Goal: Transaction & Acquisition: Purchase product/service

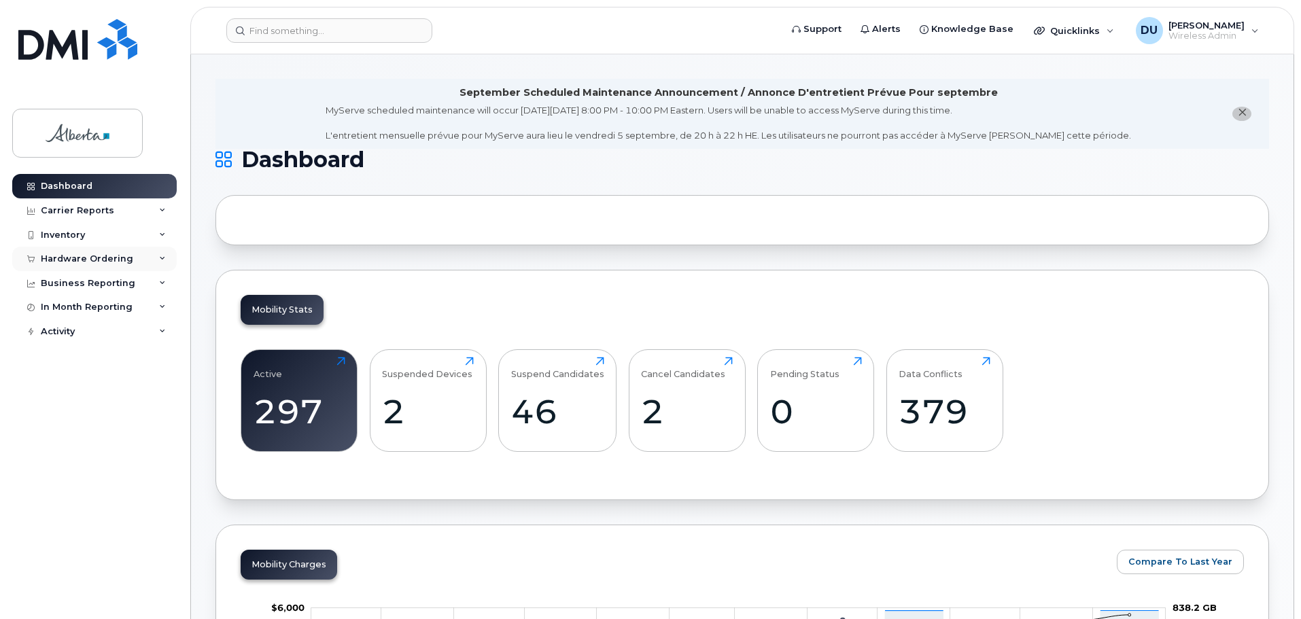
click at [87, 255] on div "Hardware Ordering" at bounding box center [87, 258] width 92 height 11
click at [65, 308] on div "Orders" at bounding box center [63, 310] width 33 height 12
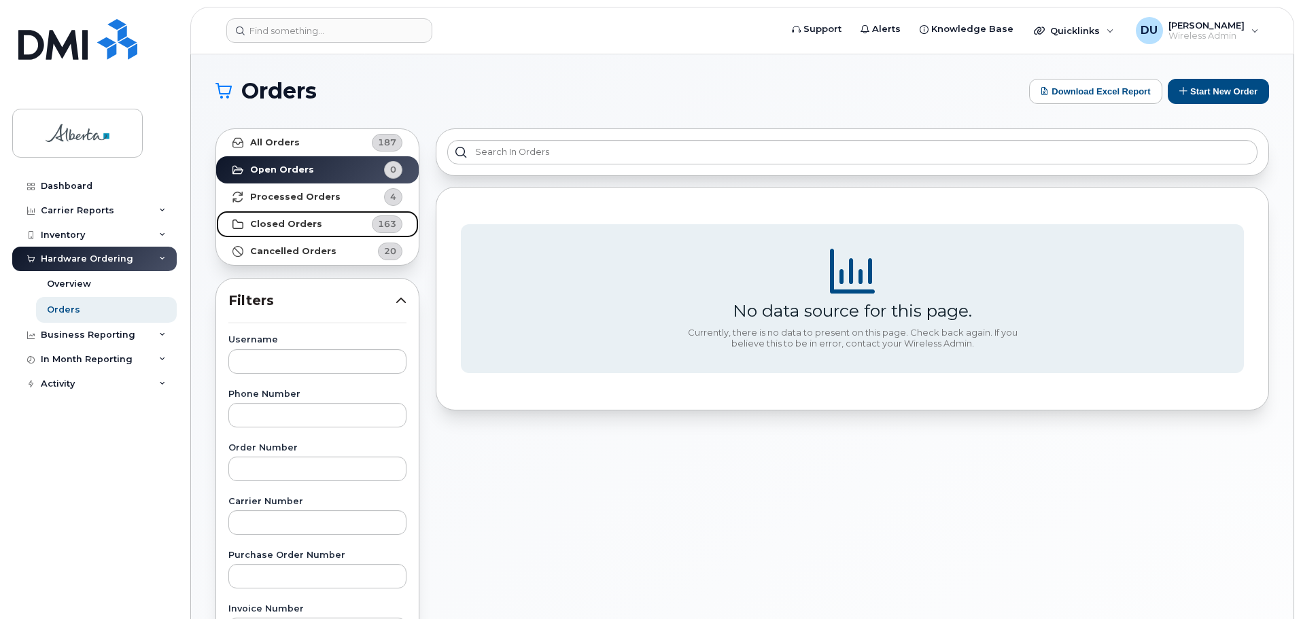
click at [290, 220] on strong "Closed Orders" at bounding box center [286, 224] width 72 height 11
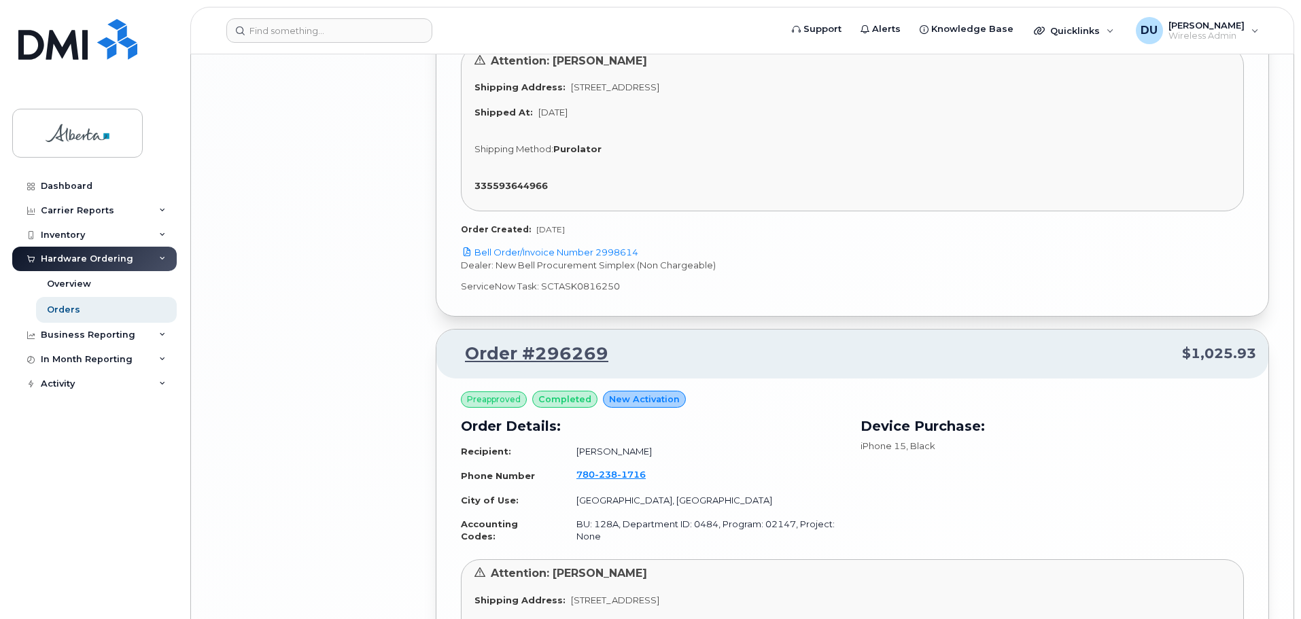
scroll to position [3588, 0]
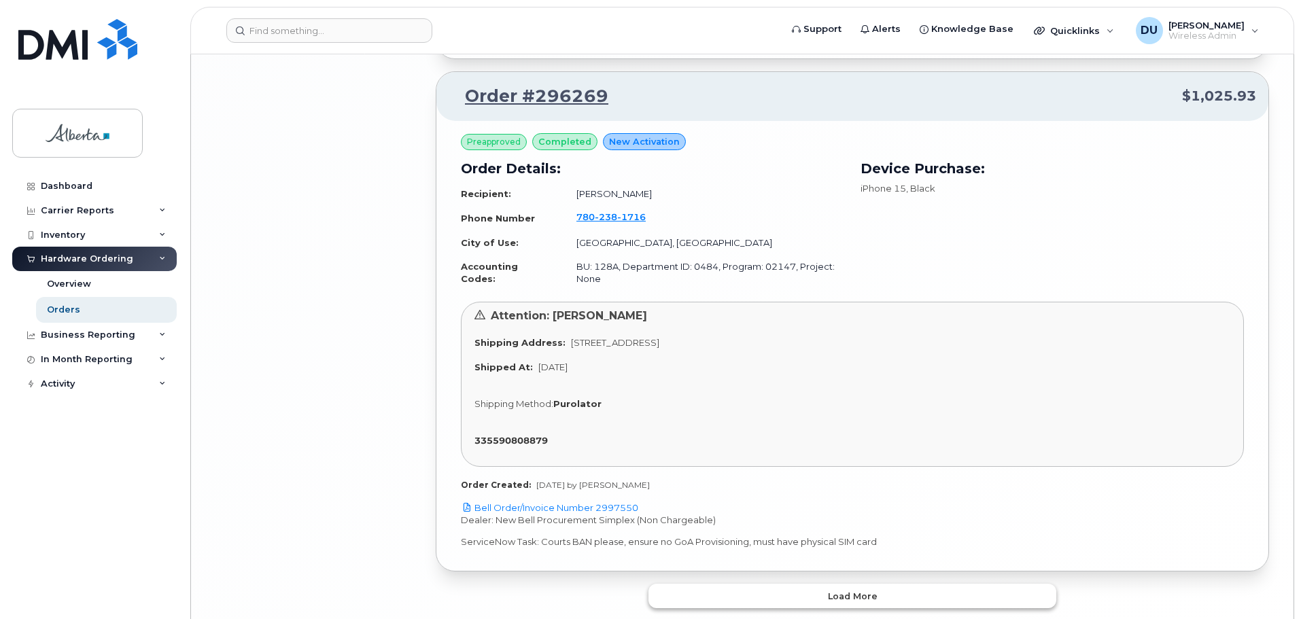
click at [865, 590] on span "Load more" at bounding box center [853, 596] width 50 height 13
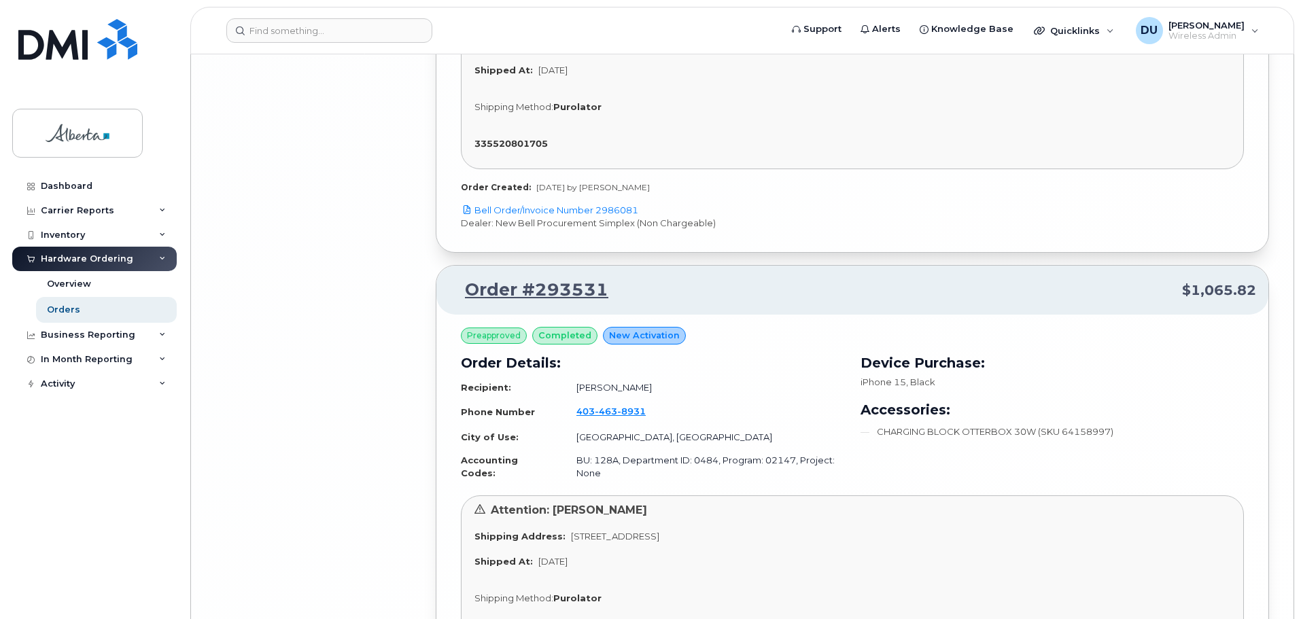
scroll to position [7531, 0]
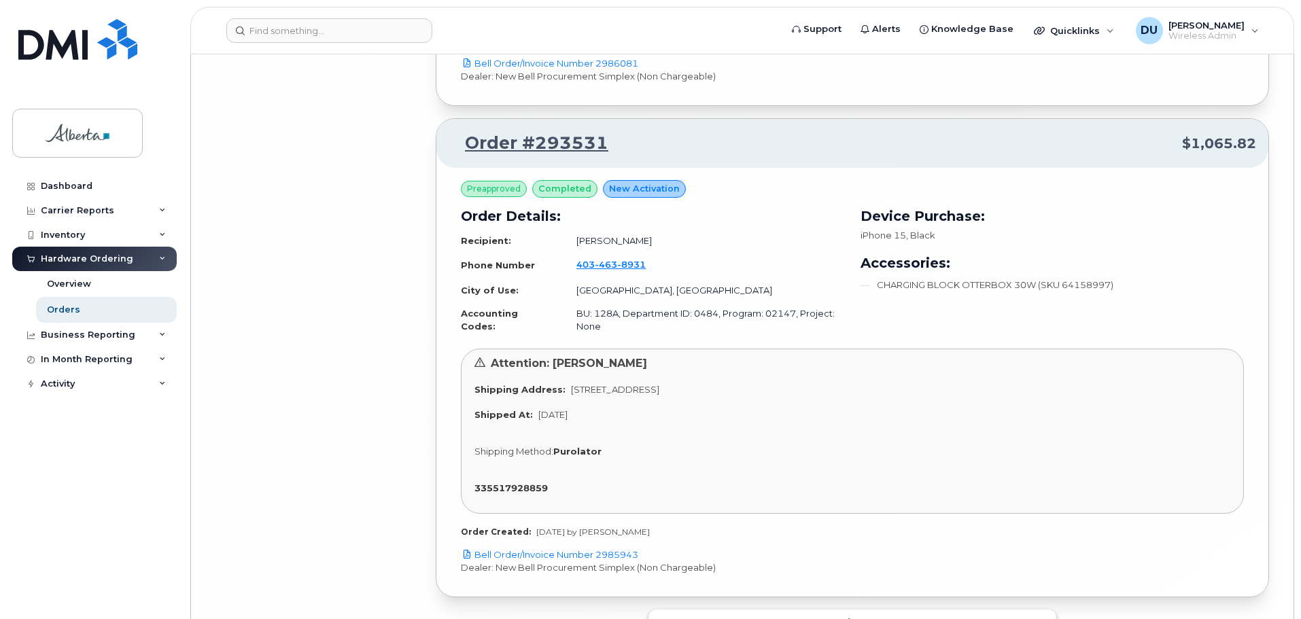
click at [853, 616] on span "Load more" at bounding box center [853, 622] width 50 height 13
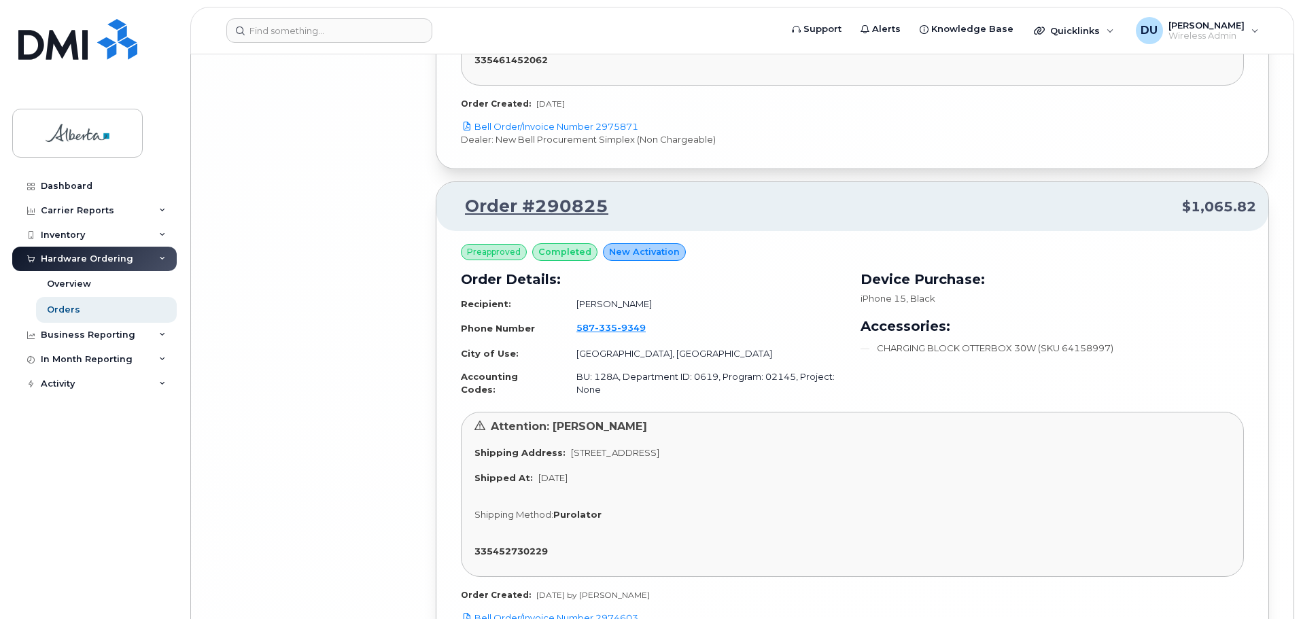
scroll to position [11714, 0]
click at [553, 612] on link "Bell Order/Invoice Number 2974603" at bounding box center [549, 617] width 177 height 11
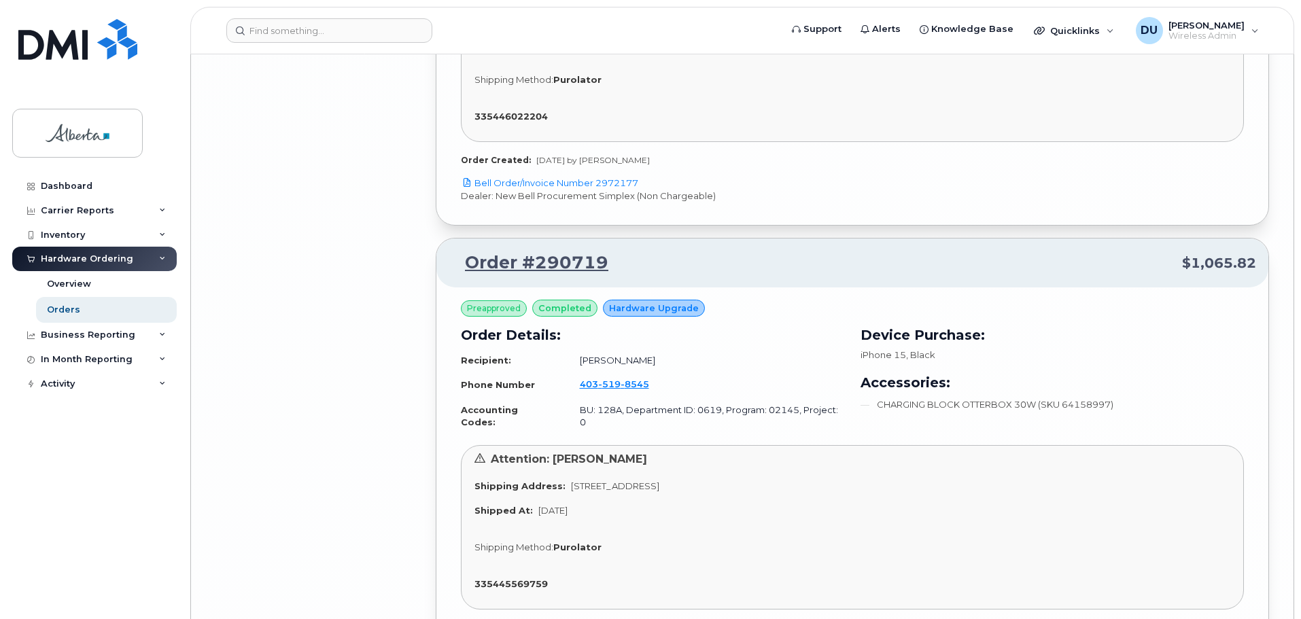
scroll to position [13345, 0]
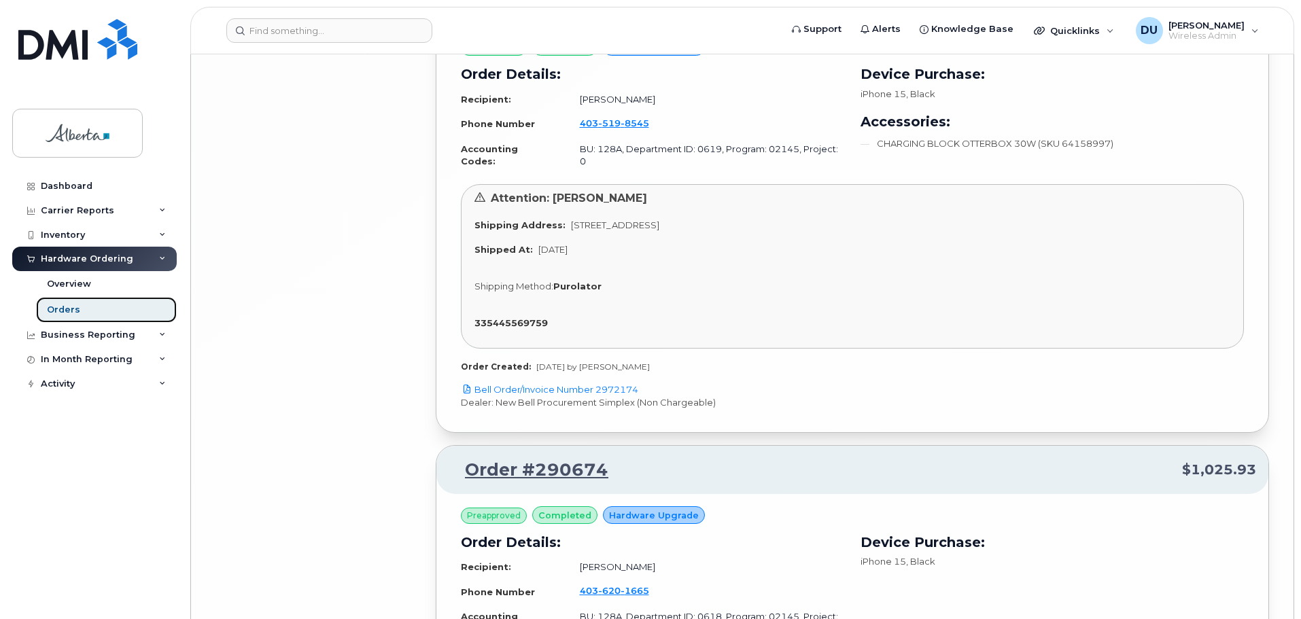
click at [58, 308] on div "Orders" at bounding box center [63, 310] width 33 height 12
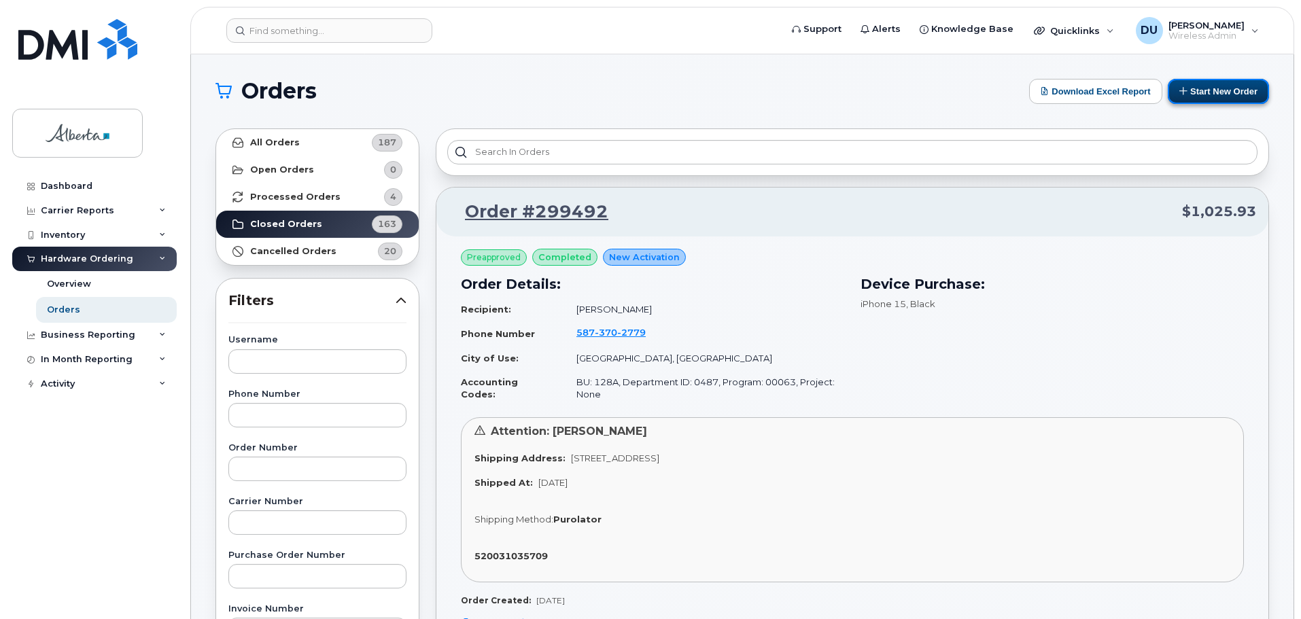
click at [1217, 89] on button "Start New Order" at bounding box center [1218, 91] width 101 height 25
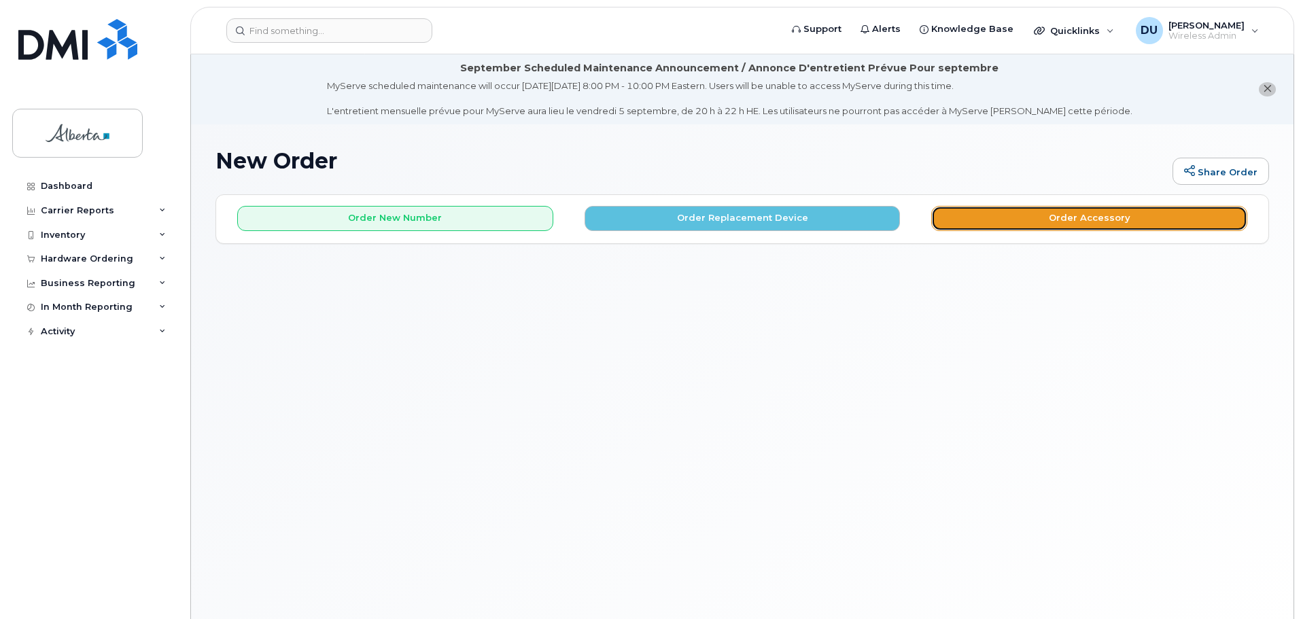
click at [1043, 215] on button "Order Accessory" at bounding box center [1089, 218] width 316 height 25
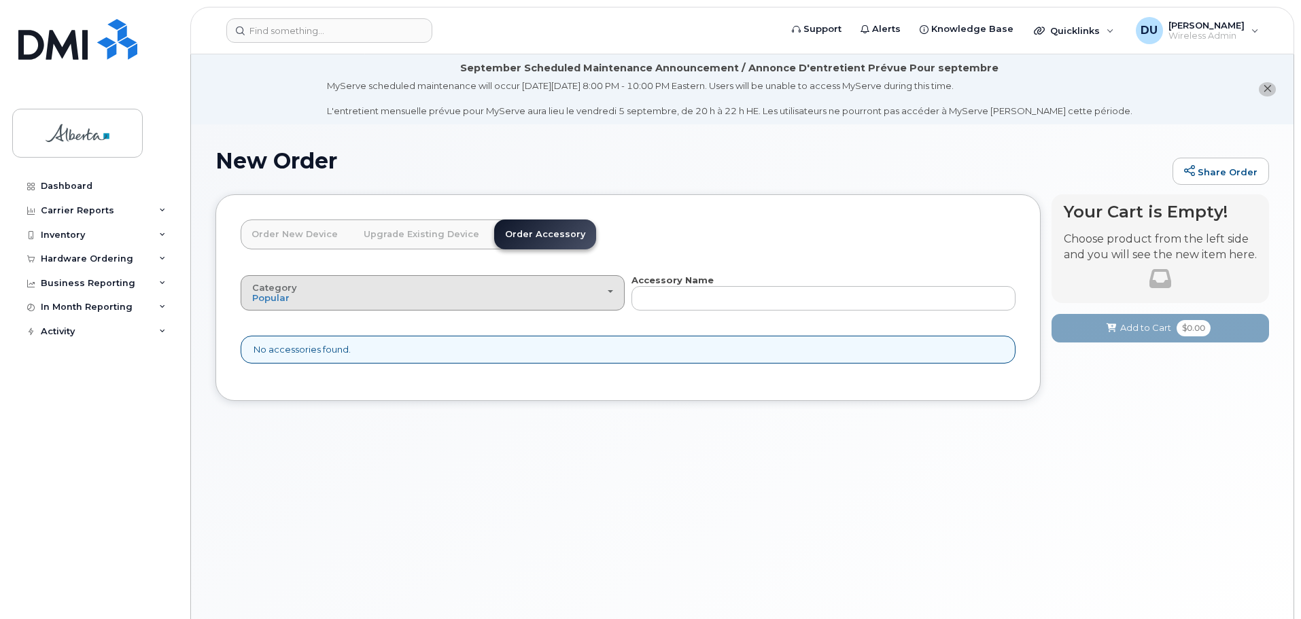
click at [608, 285] on div "Category Popular" at bounding box center [432, 293] width 361 height 21
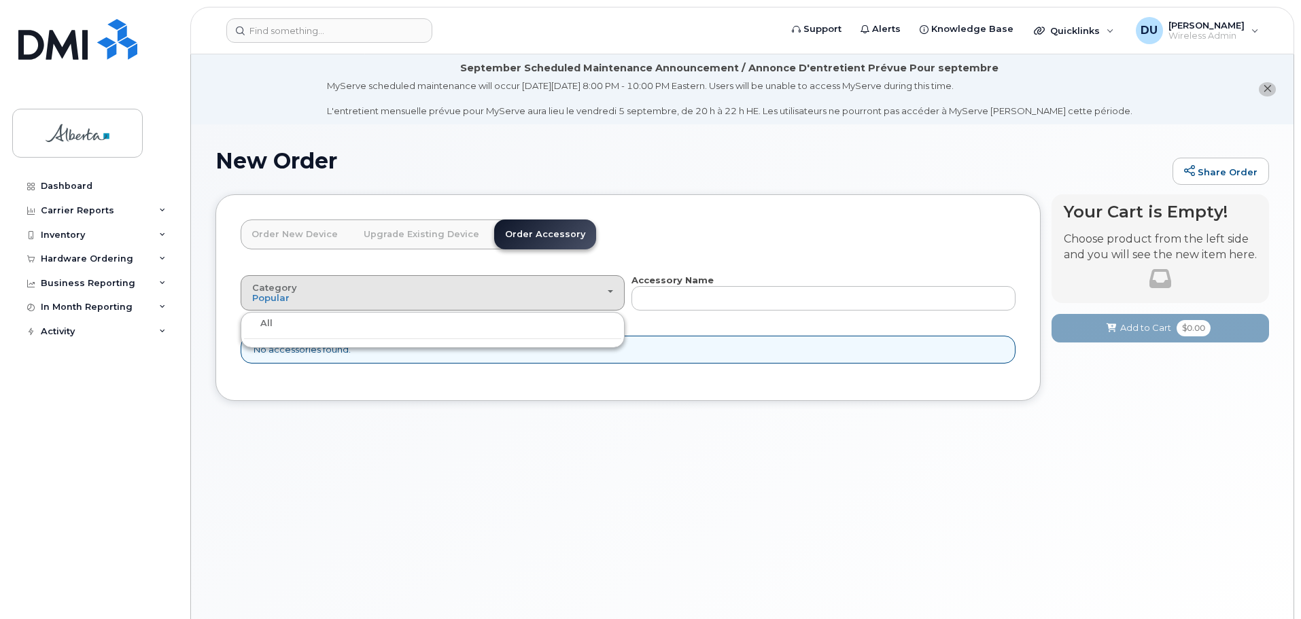
click at [270, 321] on label "All" at bounding box center [258, 323] width 29 height 16
click at [0, 0] on input "All" at bounding box center [0, 0] width 0 height 0
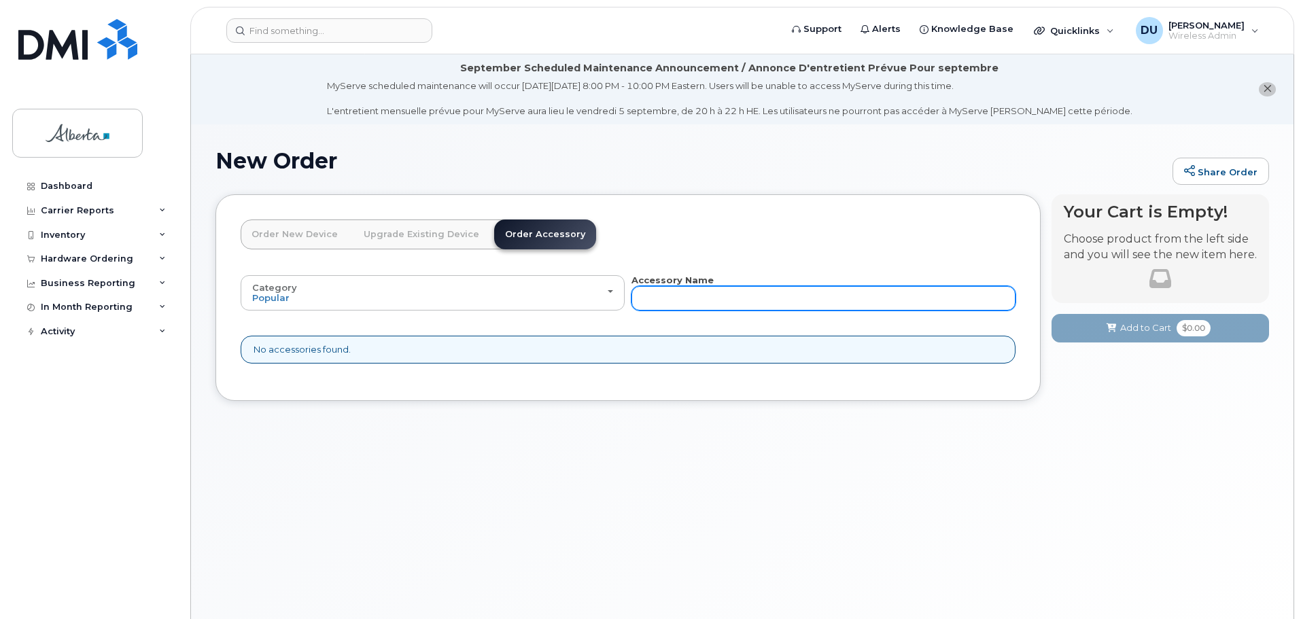
click at [757, 294] on input "text" at bounding box center [823, 298] width 384 height 24
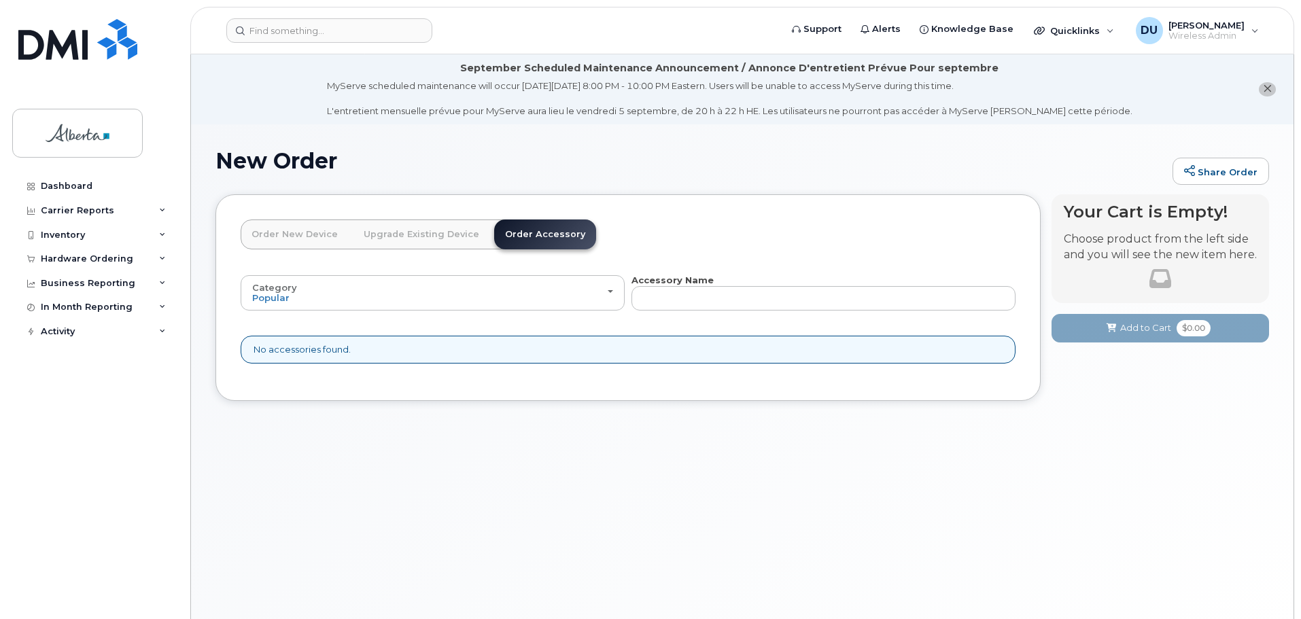
click at [294, 233] on link "Order New Device" at bounding box center [295, 235] width 108 height 30
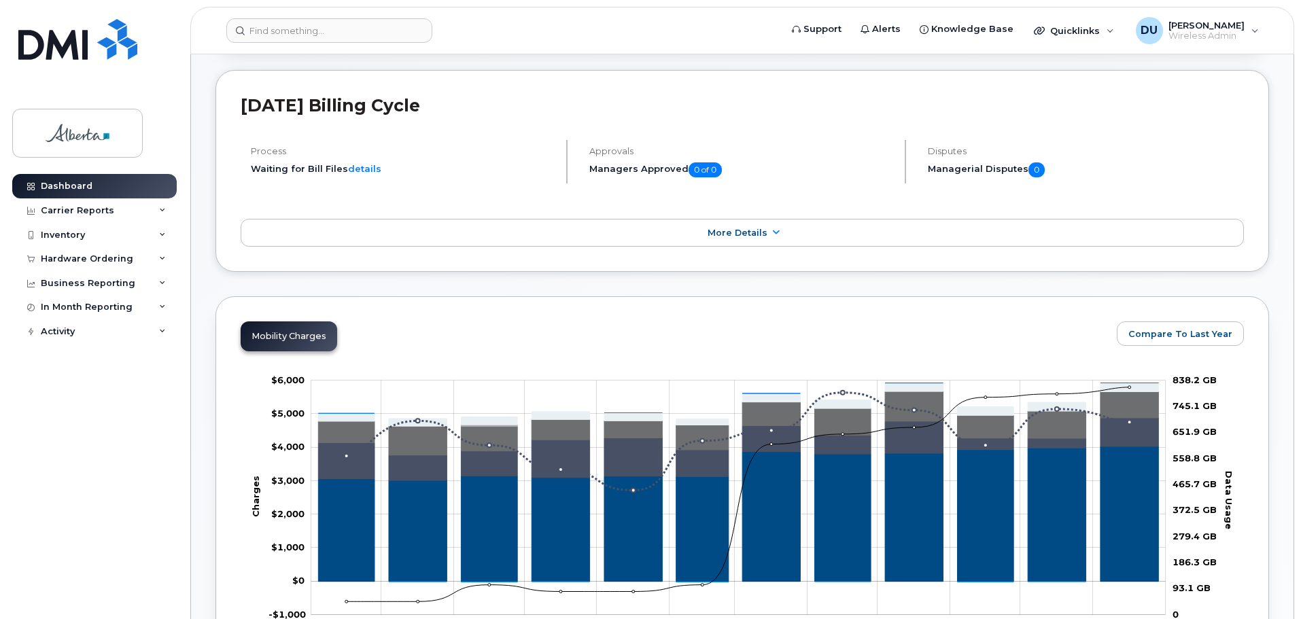
scroll to position [340, 0]
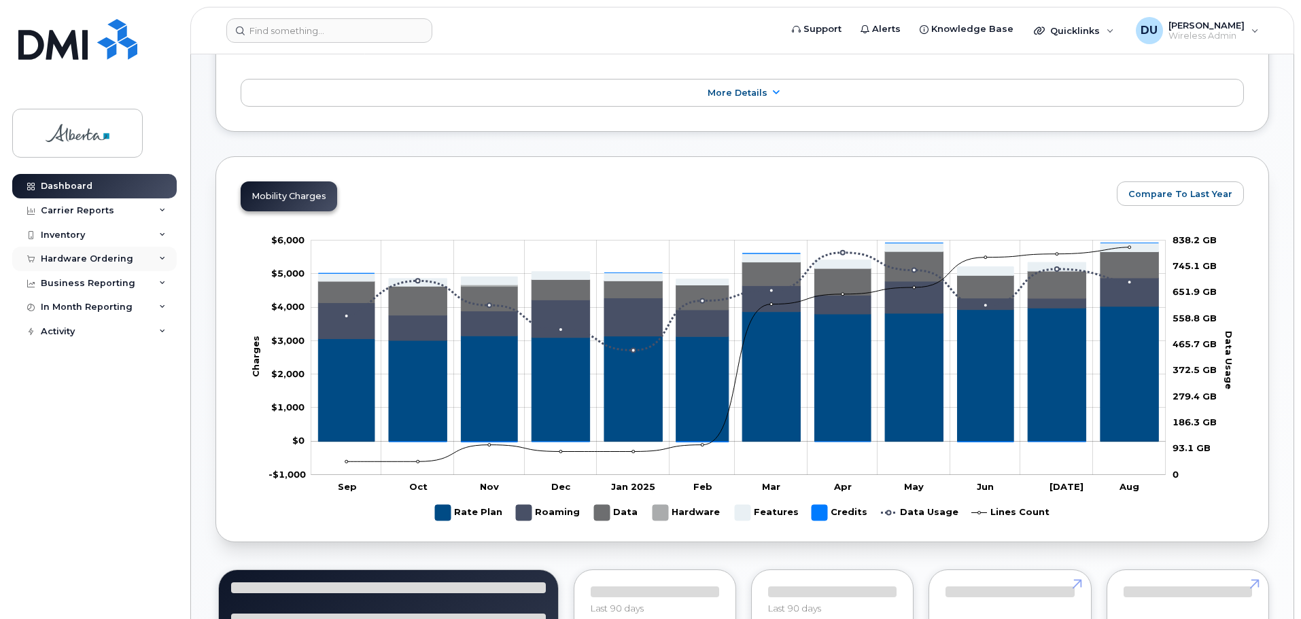
click at [87, 258] on div "Hardware Ordering" at bounding box center [87, 258] width 92 height 11
click at [66, 308] on div "Orders" at bounding box center [63, 310] width 33 height 12
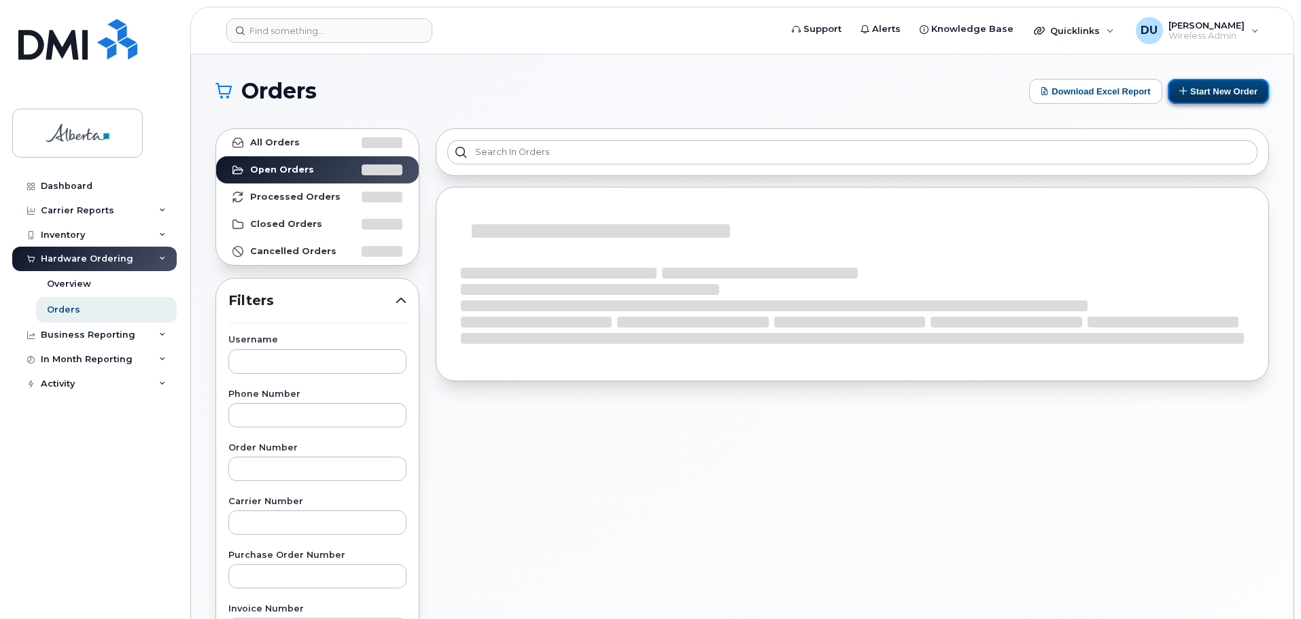
click at [1226, 85] on button "Start New Order" at bounding box center [1218, 91] width 101 height 25
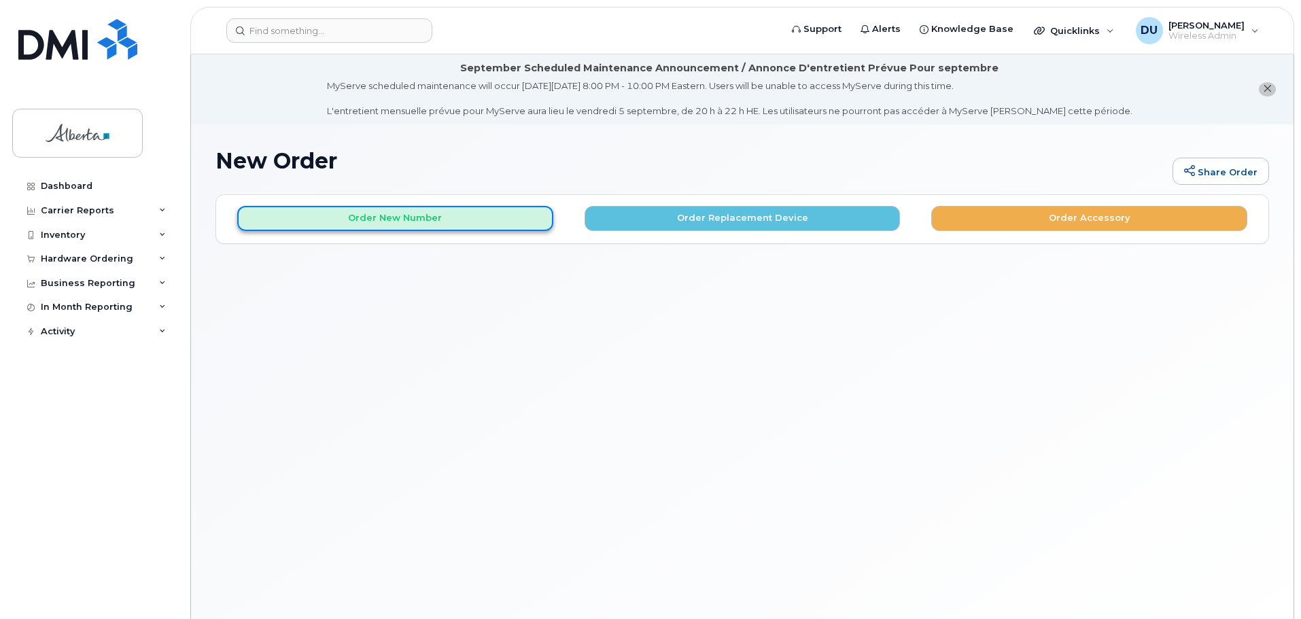
click at [403, 215] on button "Order New Number" at bounding box center [395, 218] width 316 height 25
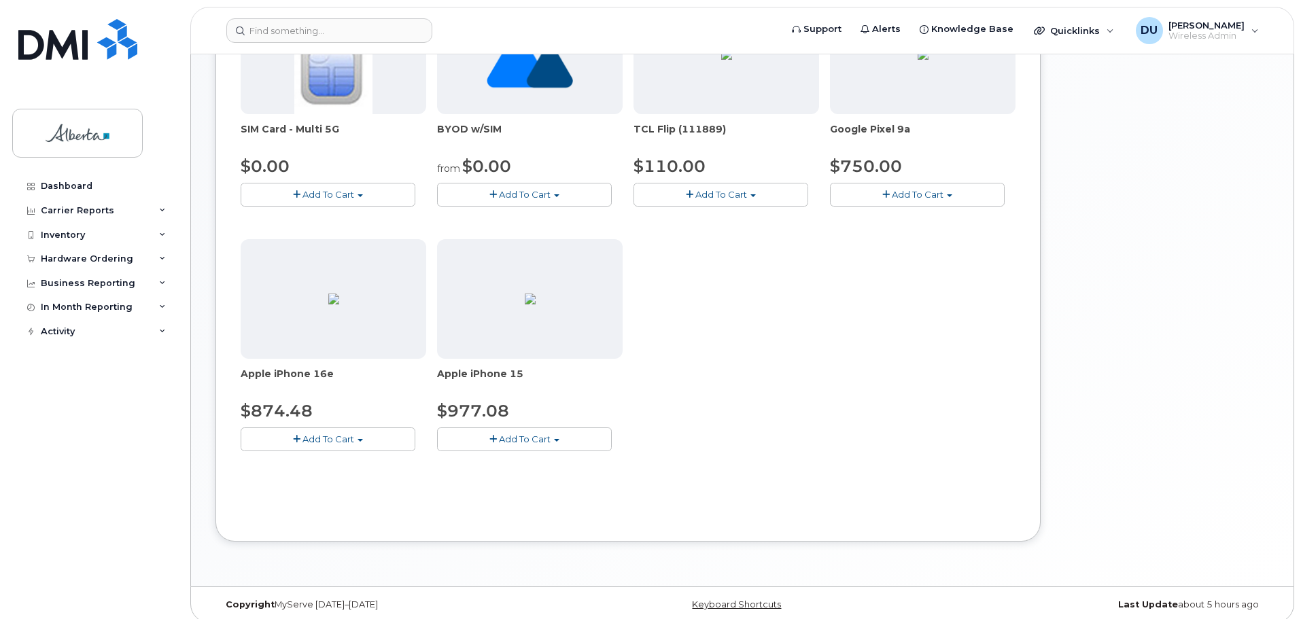
scroll to position [351, 0]
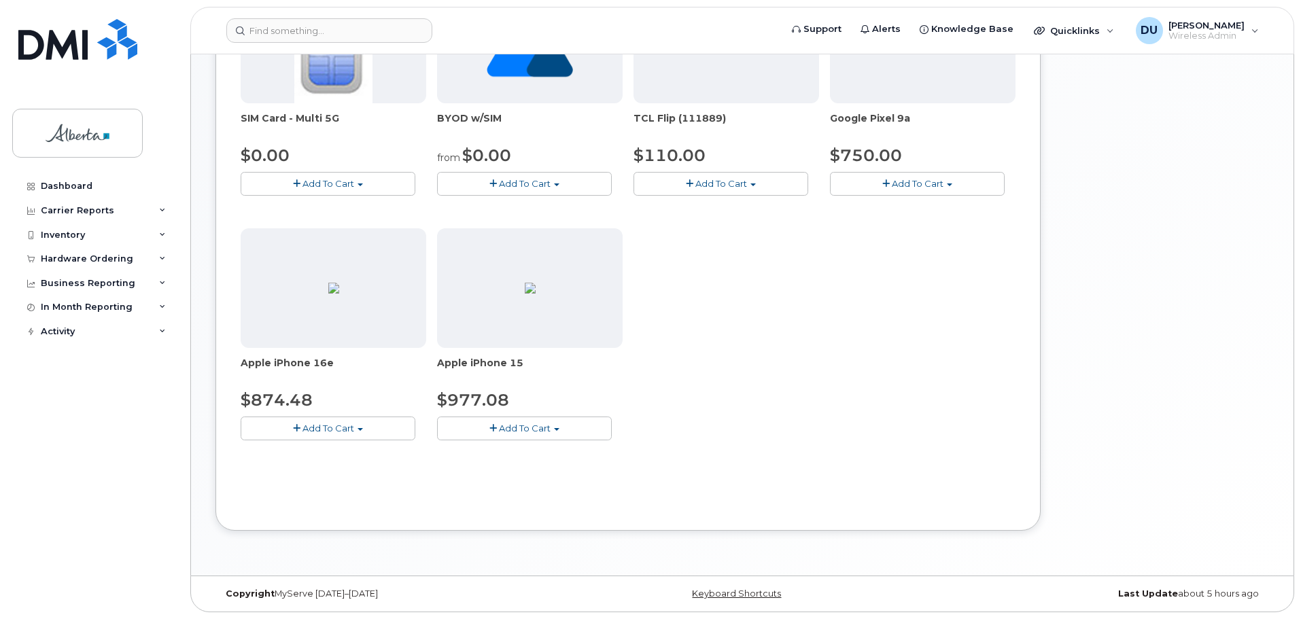
click at [508, 427] on span "Add To Cart" at bounding box center [525, 428] width 52 height 11
click at [508, 466] on link "$977.08 - 30-day activation (128GB model)" at bounding box center [551, 470] width 222 height 17
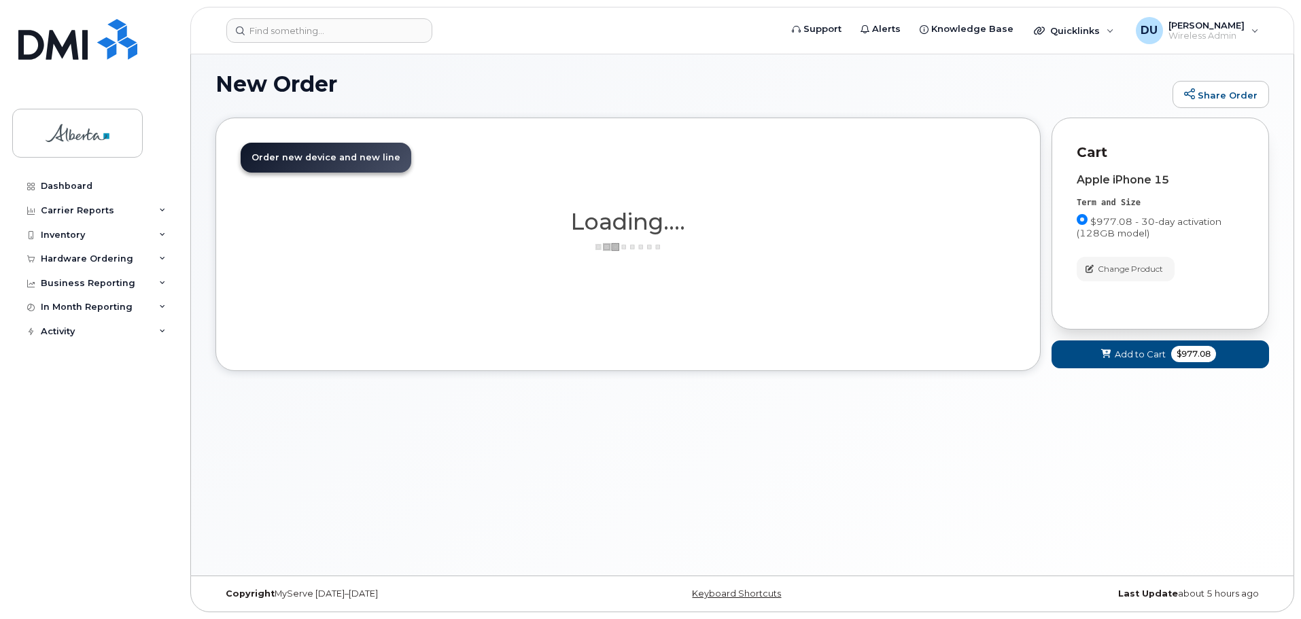
scroll to position [77, 0]
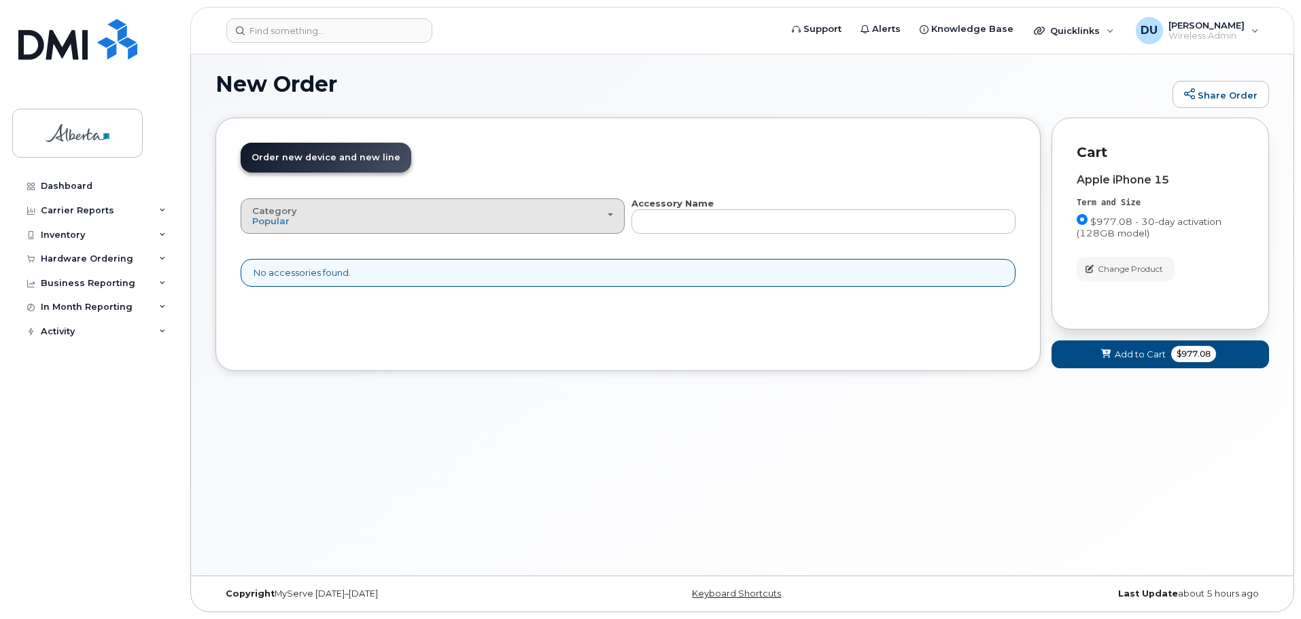
click at [611, 211] on div "Category Popular" at bounding box center [432, 216] width 361 height 21
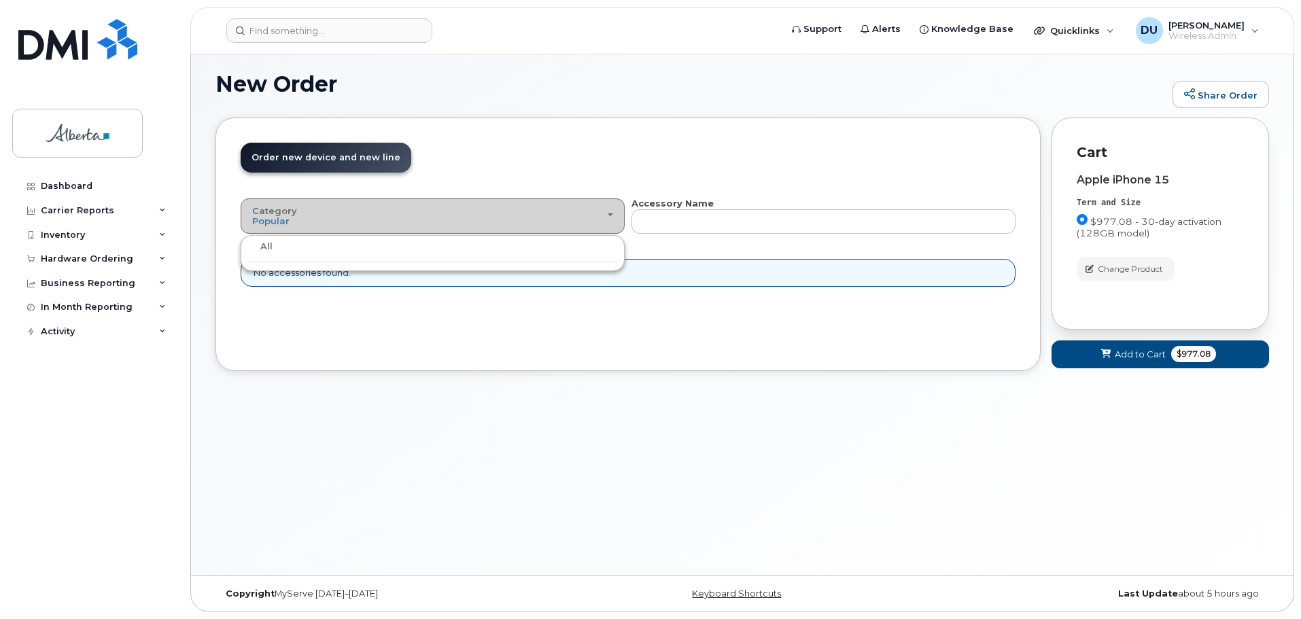
click at [611, 211] on div "Category Popular" at bounding box center [432, 216] width 361 height 21
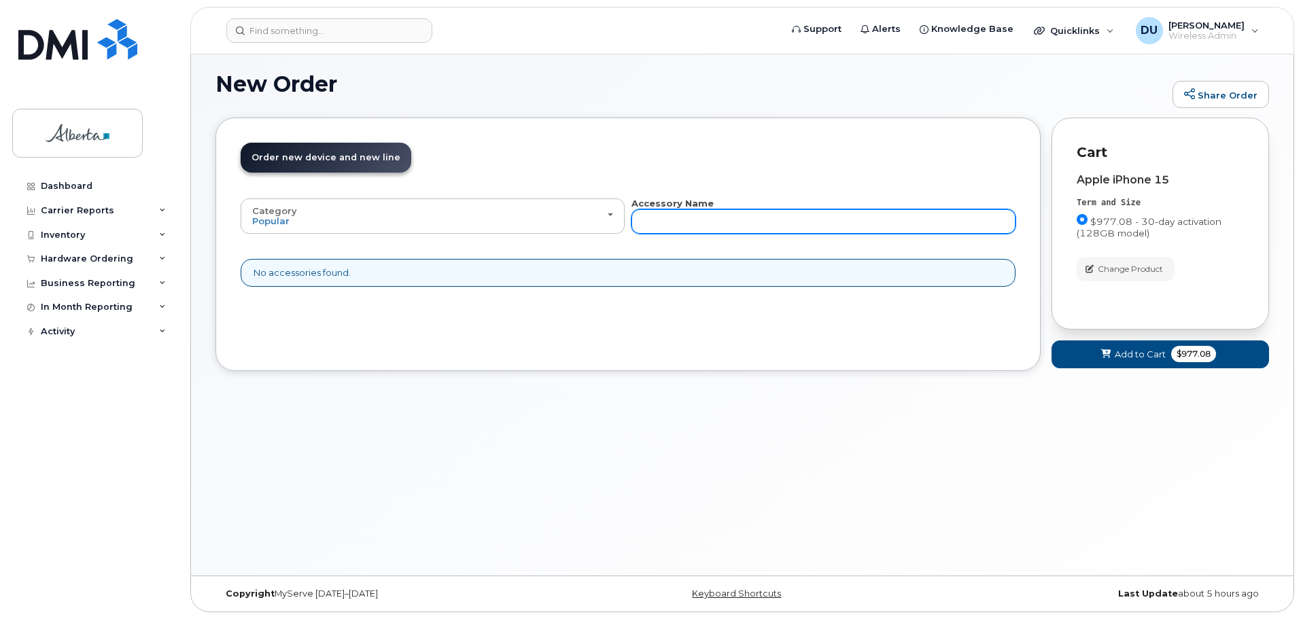
click at [685, 224] on input "text" at bounding box center [823, 221] width 384 height 24
click at [1137, 349] on span "Add to Cart" at bounding box center [1140, 354] width 51 height 13
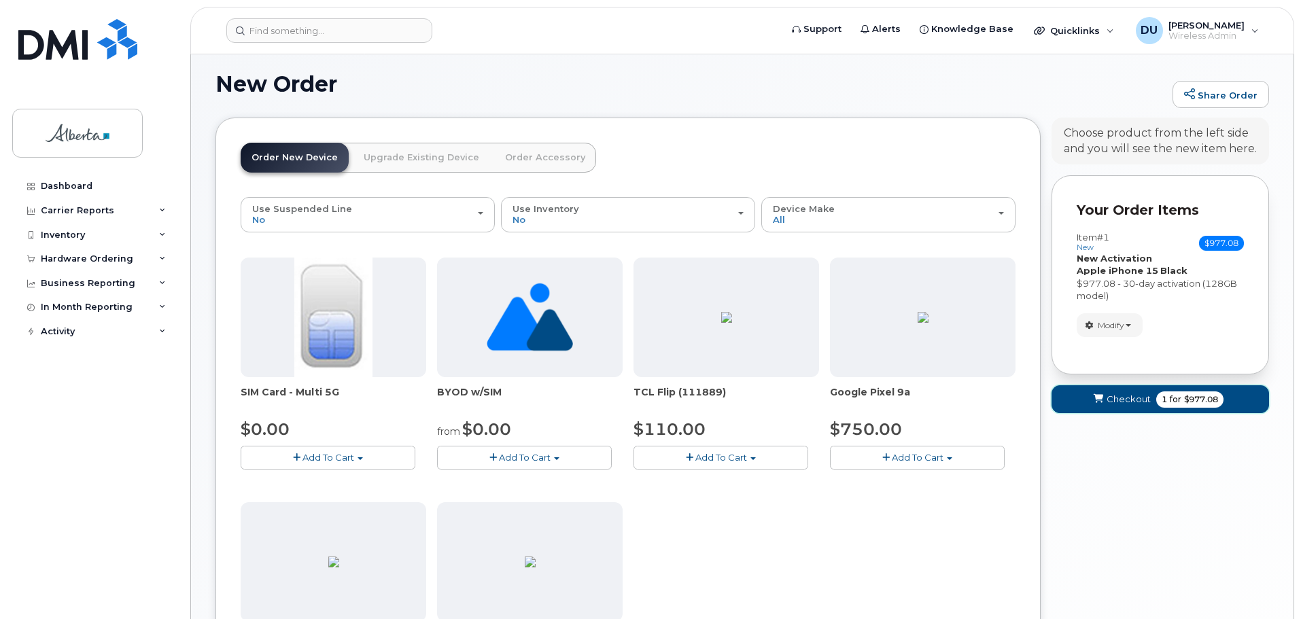
click at [1121, 393] on span "Checkout" at bounding box center [1128, 399] width 44 height 13
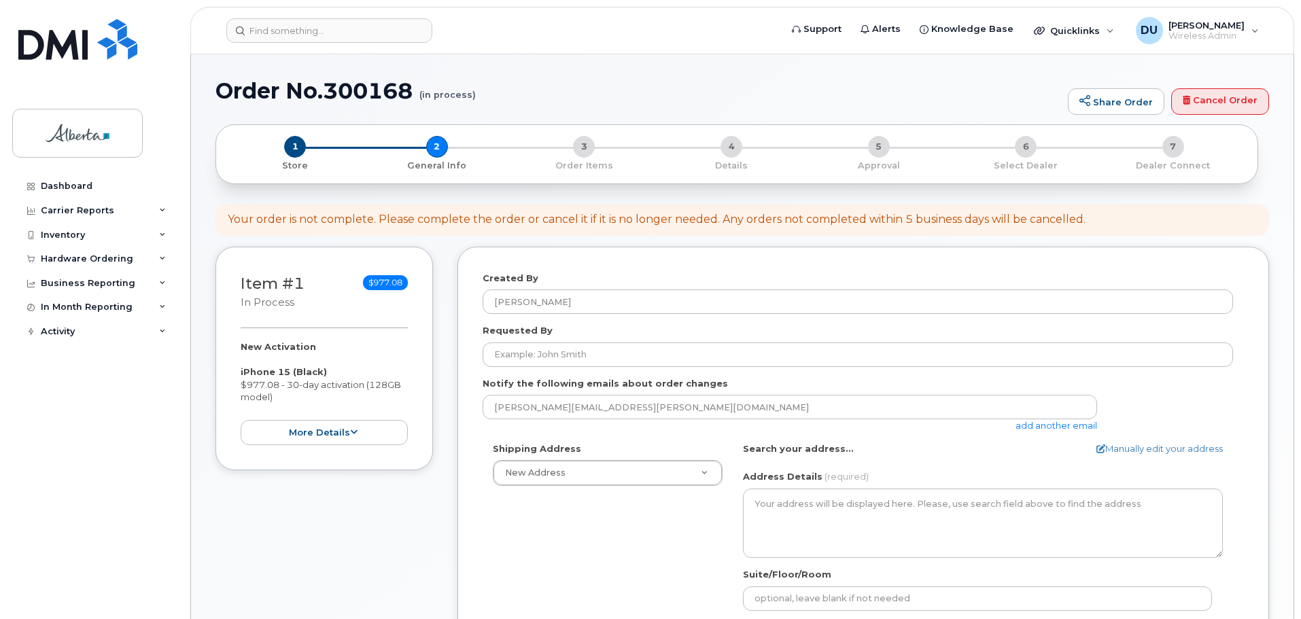
select select
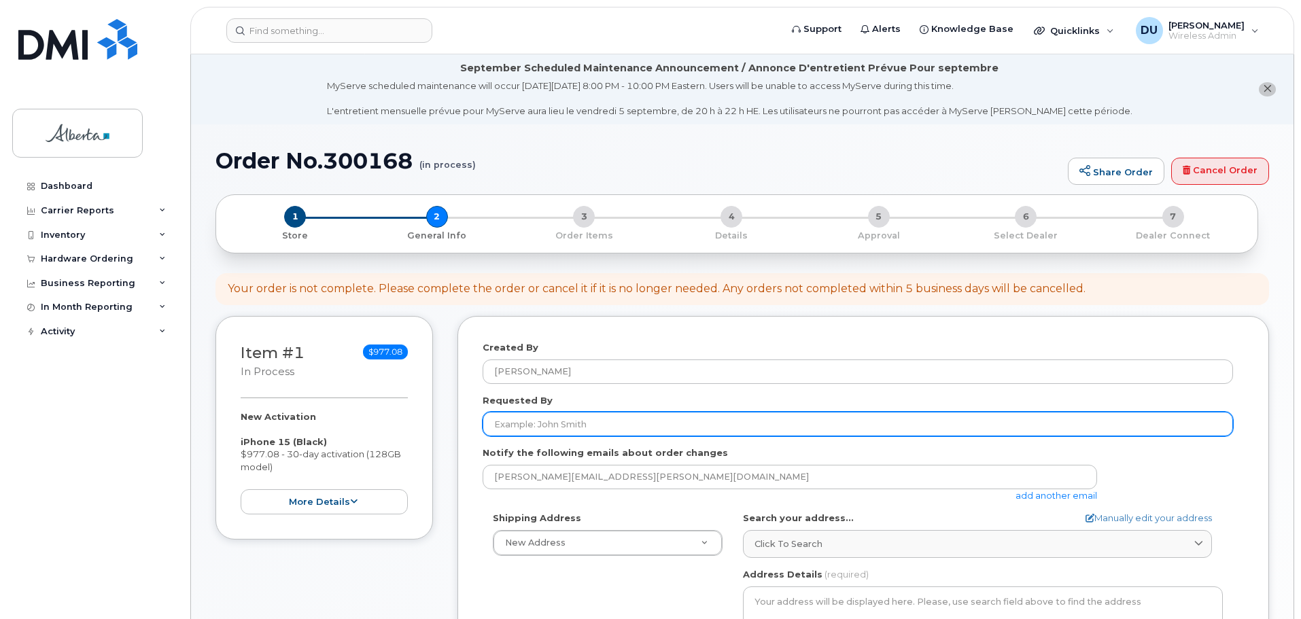
click at [516, 425] on input "Requested By" at bounding box center [858, 424] width 750 height 24
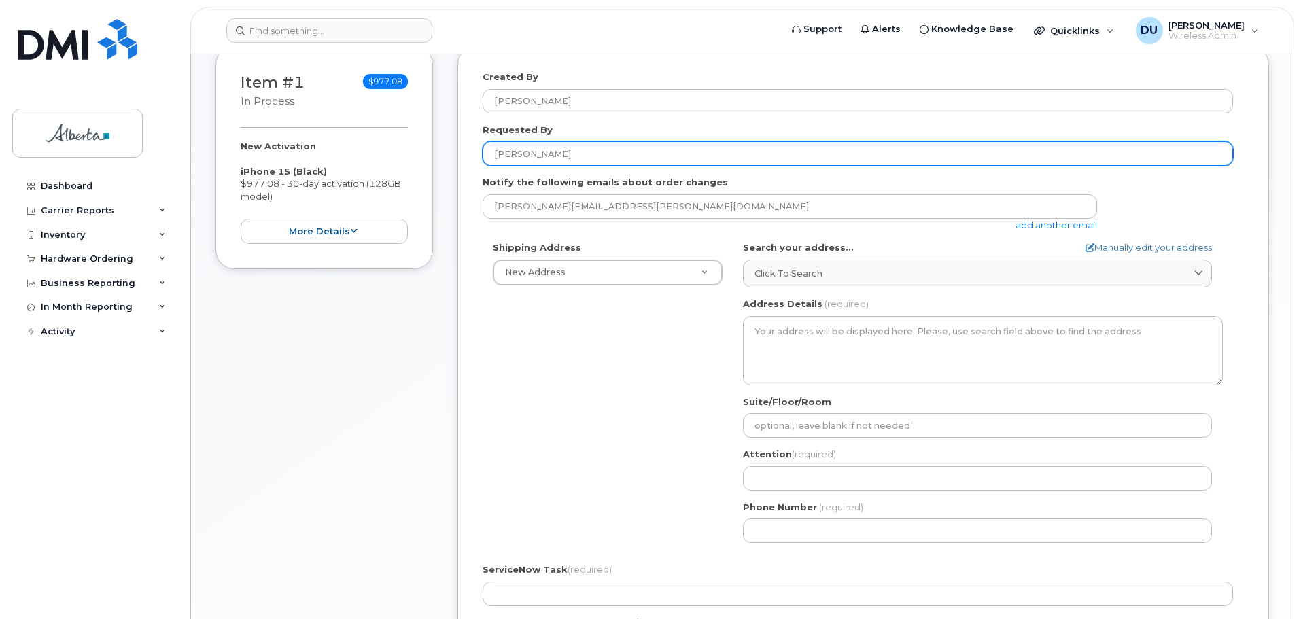
scroll to position [272, 0]
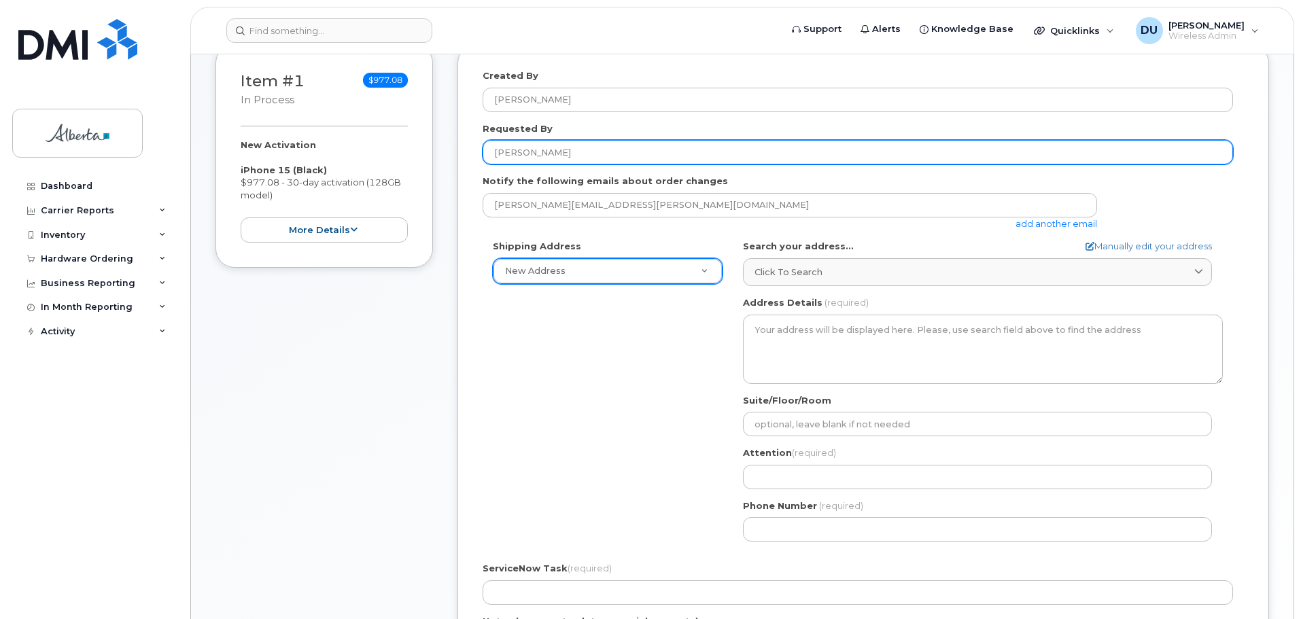
type input "[PERSON_NAME]"
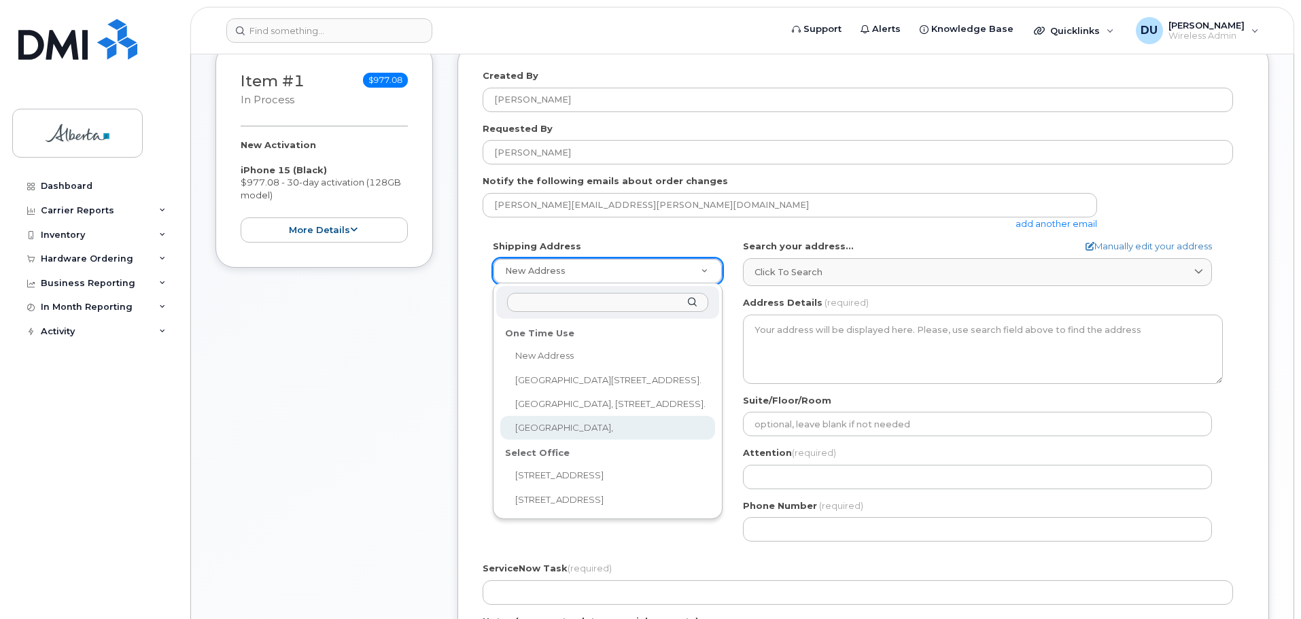
select select "Calgary Courts Centre,"
type input "Calgary Courts Centre,"
type input "88"
type input "T2P 5P7"
type input "Suite 706-S"
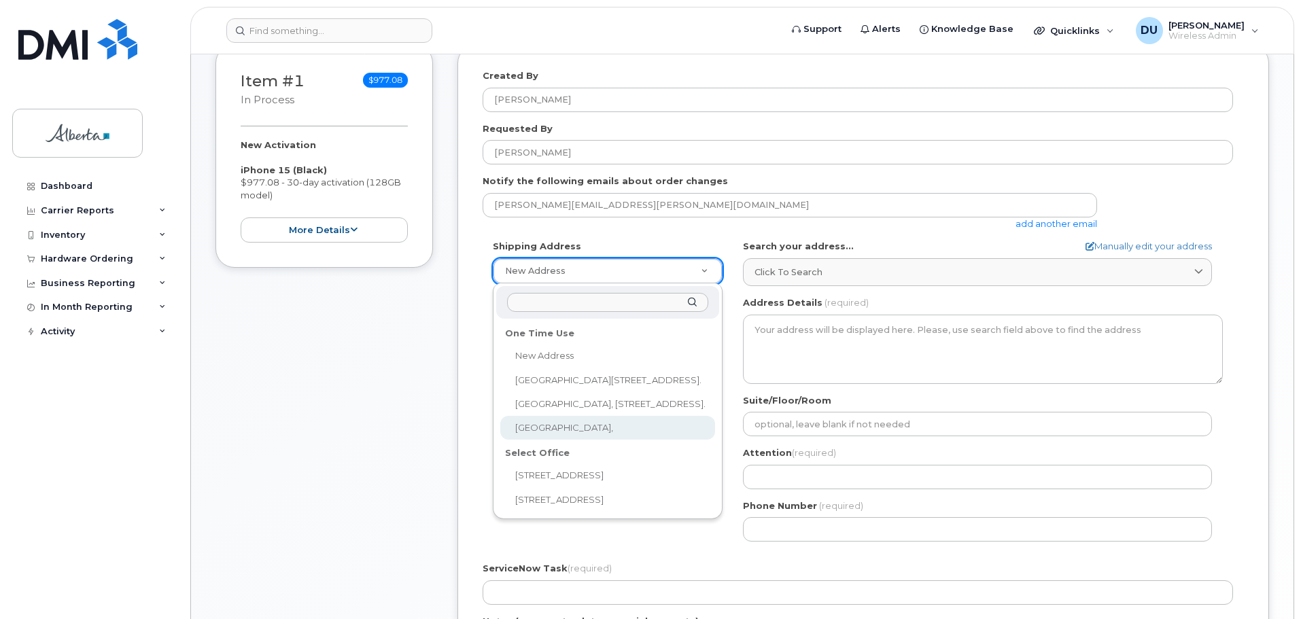
type input "Ruby Pollard"
type input "4032976921"
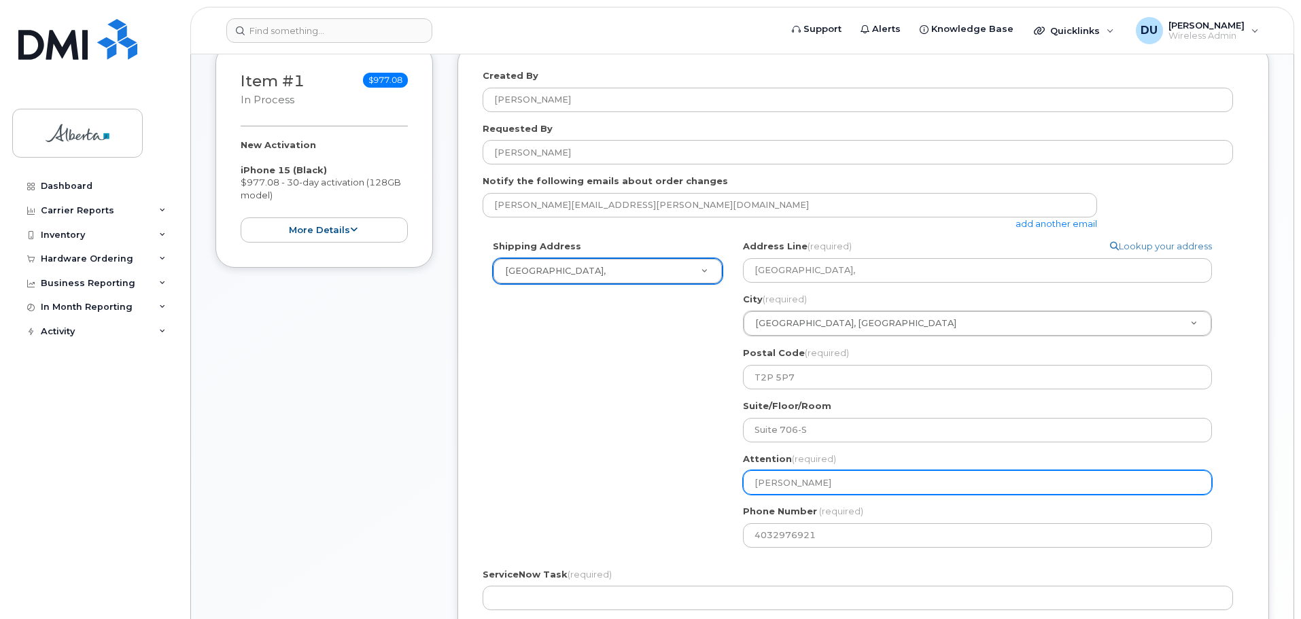
click at [823, 482] on input "Ruby Pollard" at bounding box center [977, 482] width 469 height 24
select select
type input "Ruby Pollar"
select select
type input "Ruby Polla"
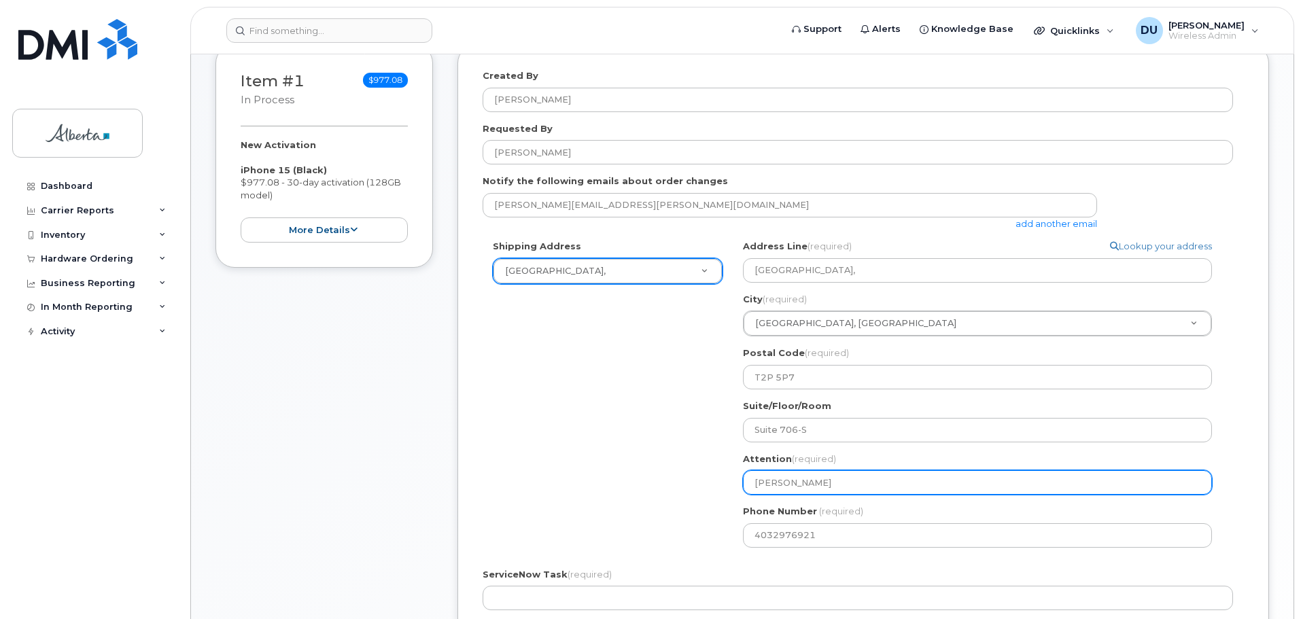
select select
type input "Ruby Poll"
select select
type input "Ruby Pol"
select select
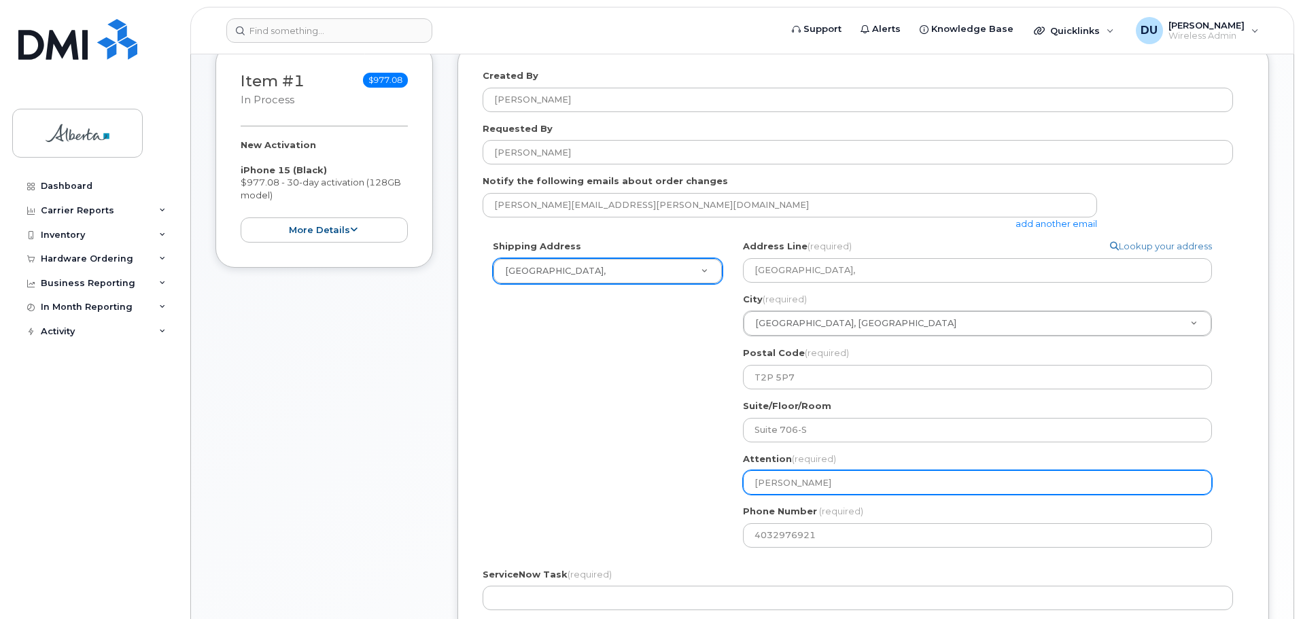
type input "Ruby Po"
select select
type input "Ruby P"
select select
type input "Ruby"
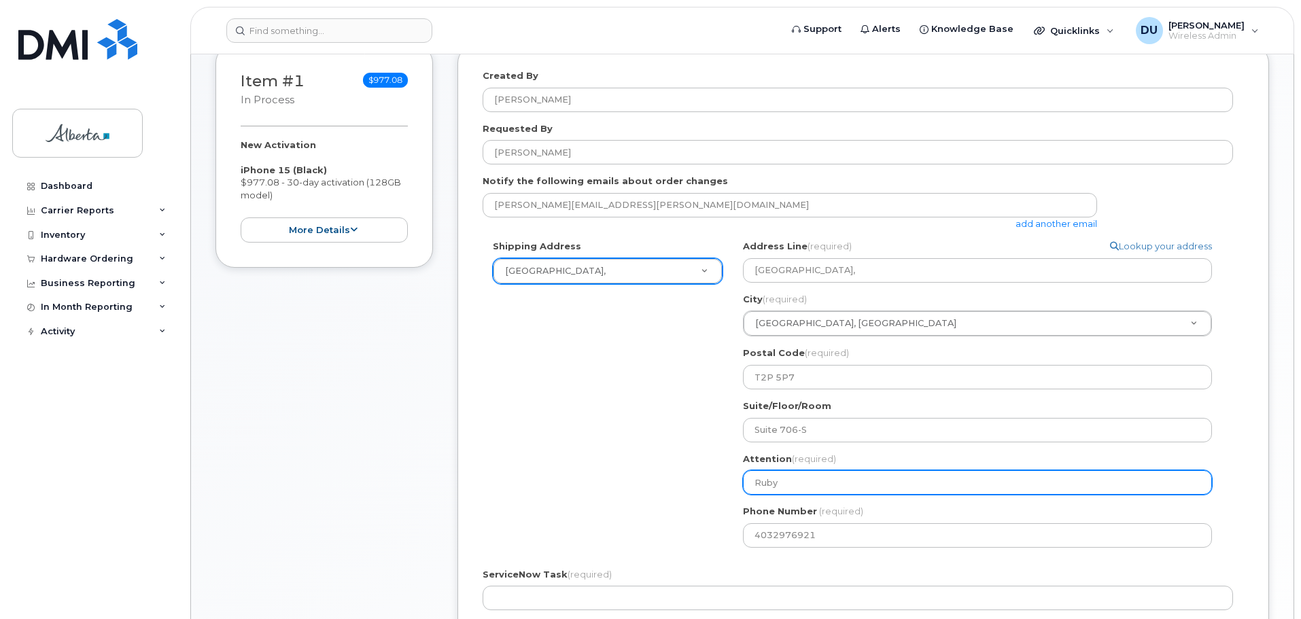
select select
type input "Rub"
select select
type input "Ru"
select select
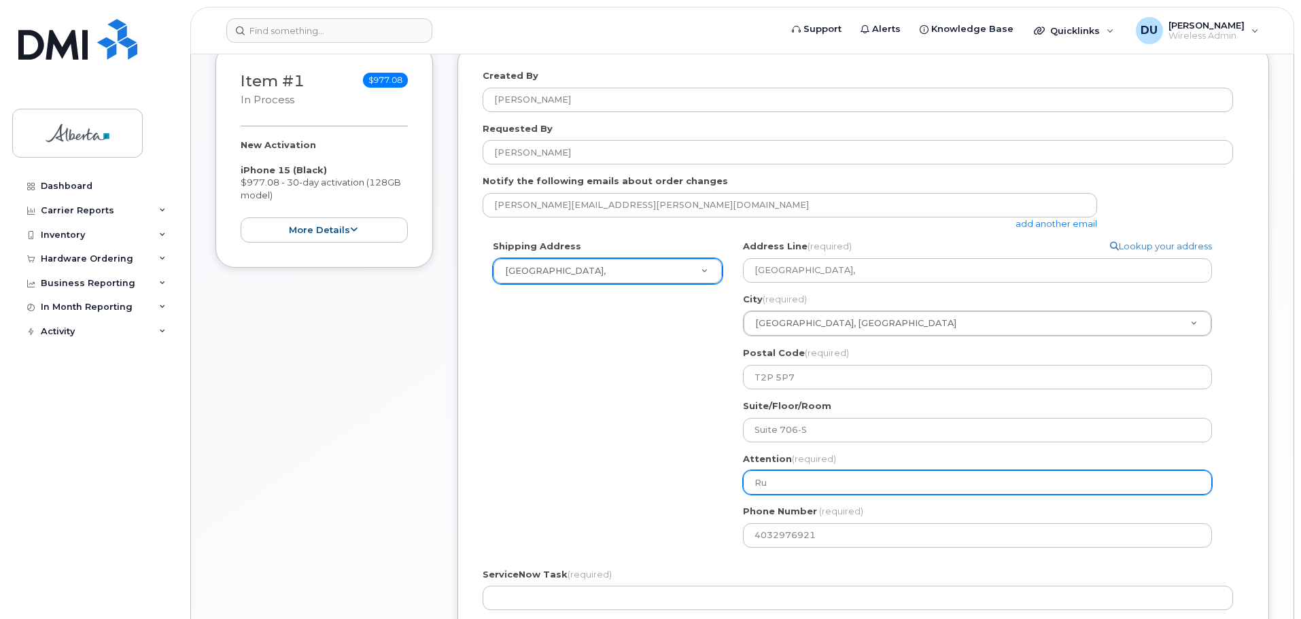
type input "R"
select select
type input "J"
select select
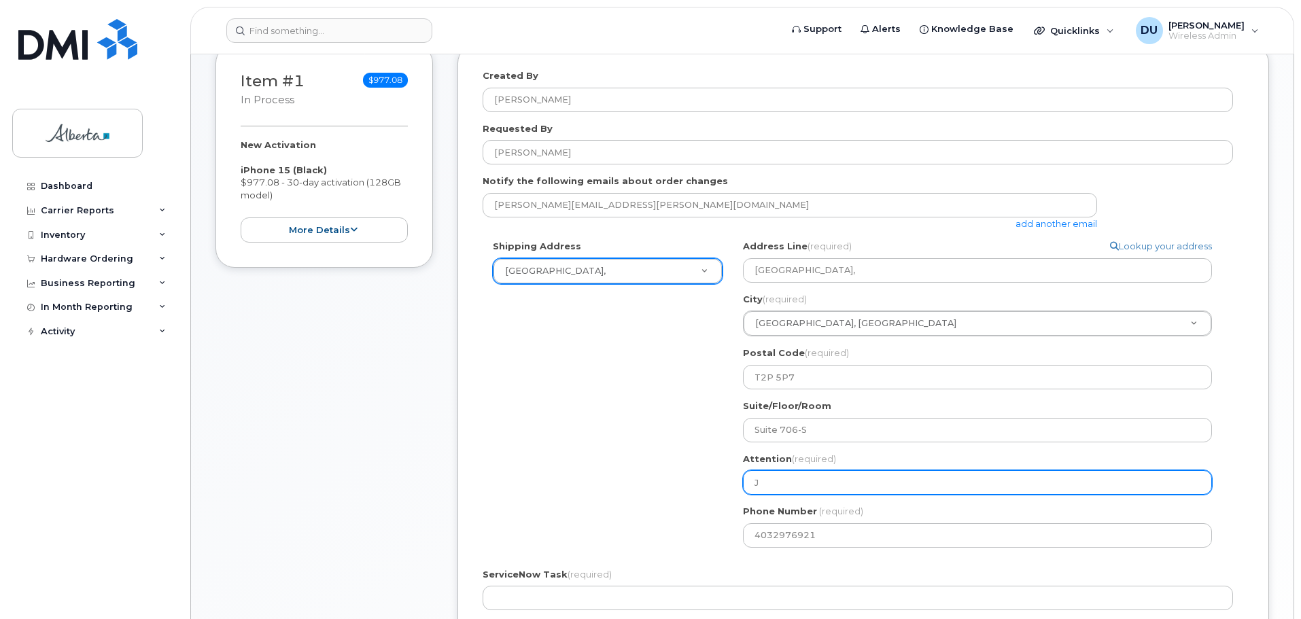
type input "Ja"
select select
type input "Jam"
select select
type input "Jami"
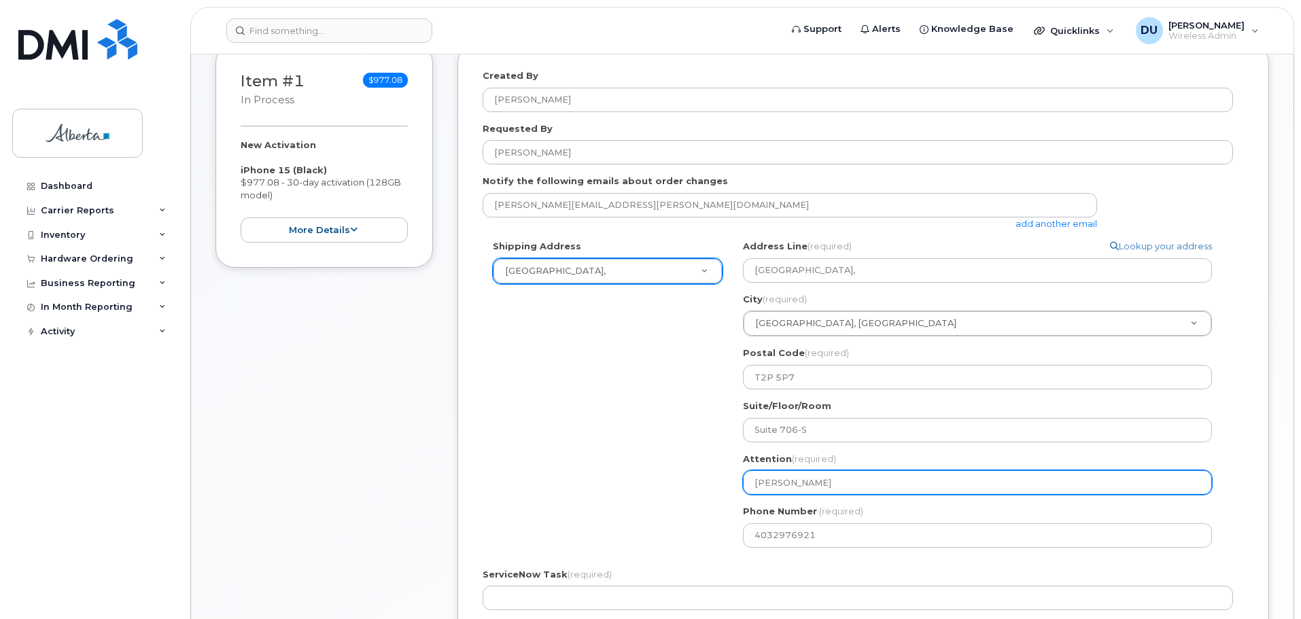
select select
type input "Jami F"
select select
type input "Jami Fe"
select select
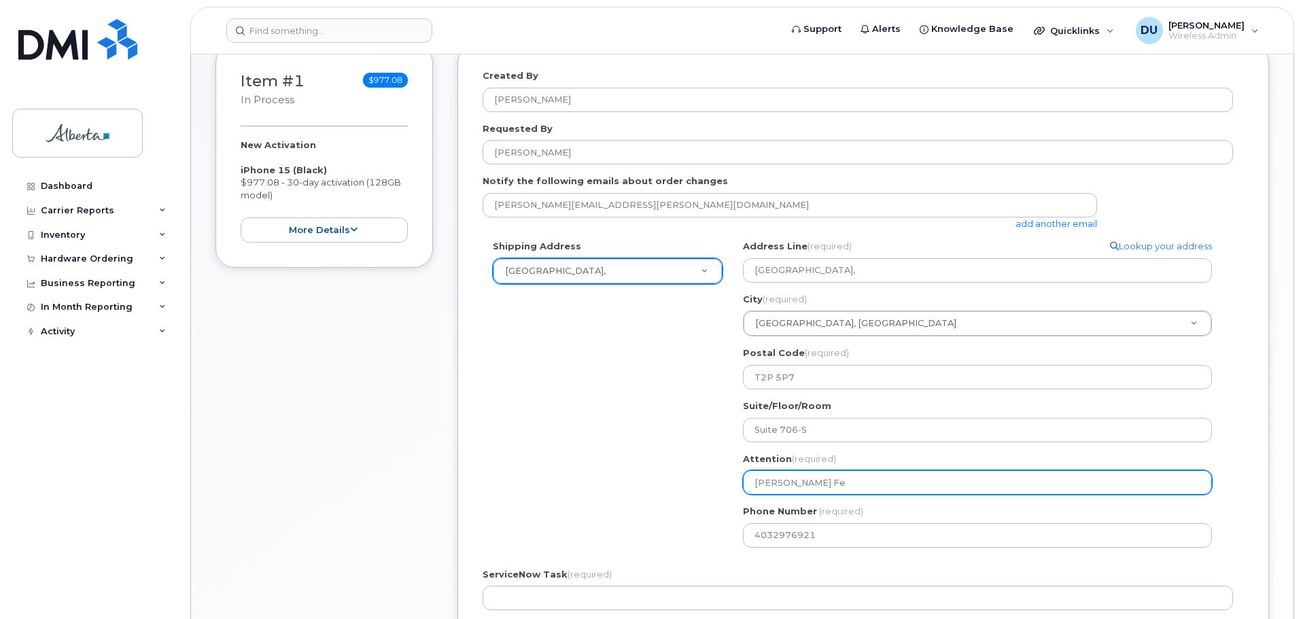
type input "Jami Fel"
select select
type input "Jami Fele"
select select
type input "Jami Feles"
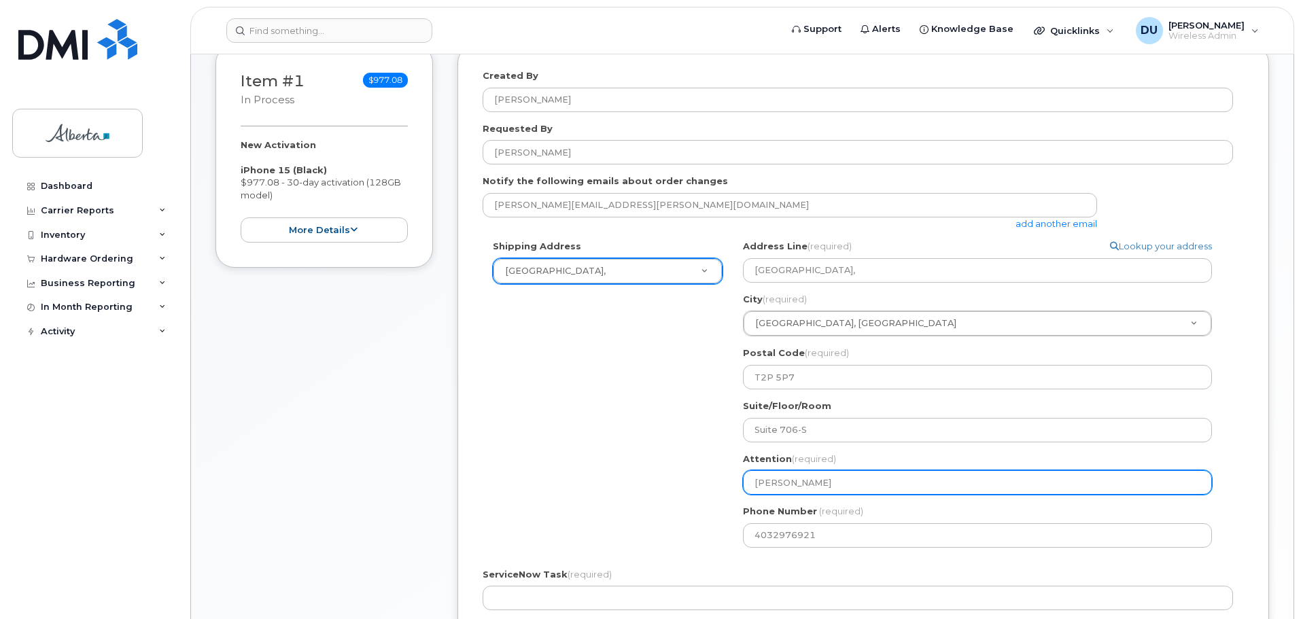
select select
type input "Jami Felesk"
select select
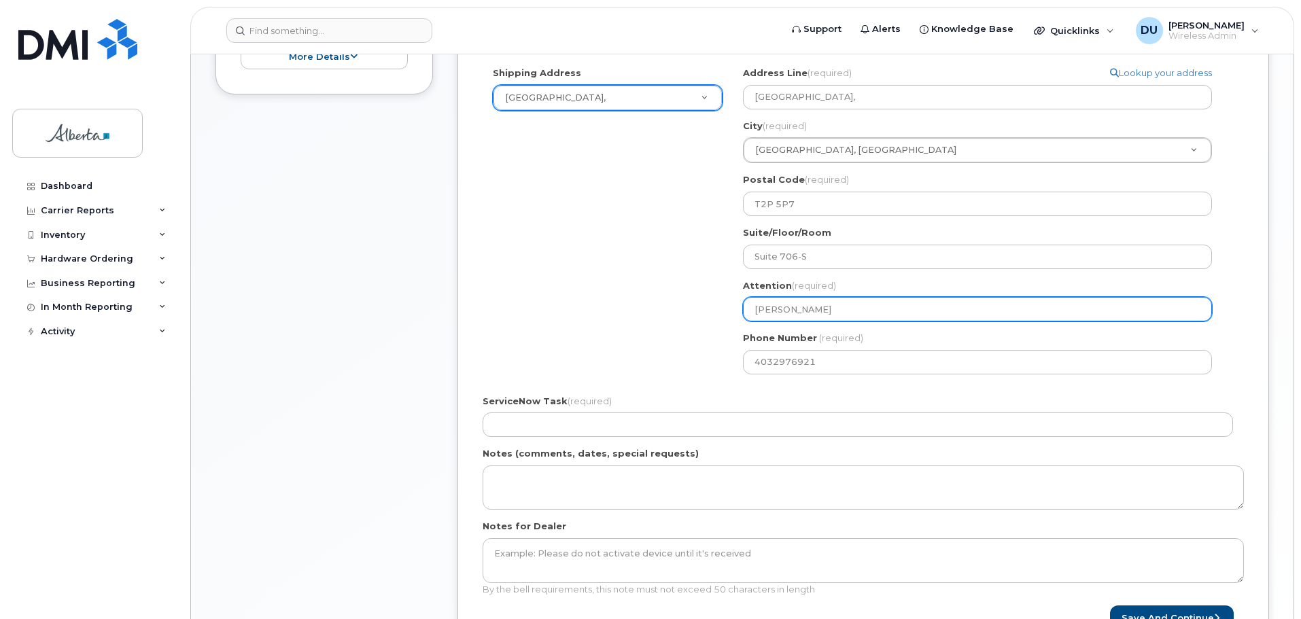
scroll to position [476, 0]
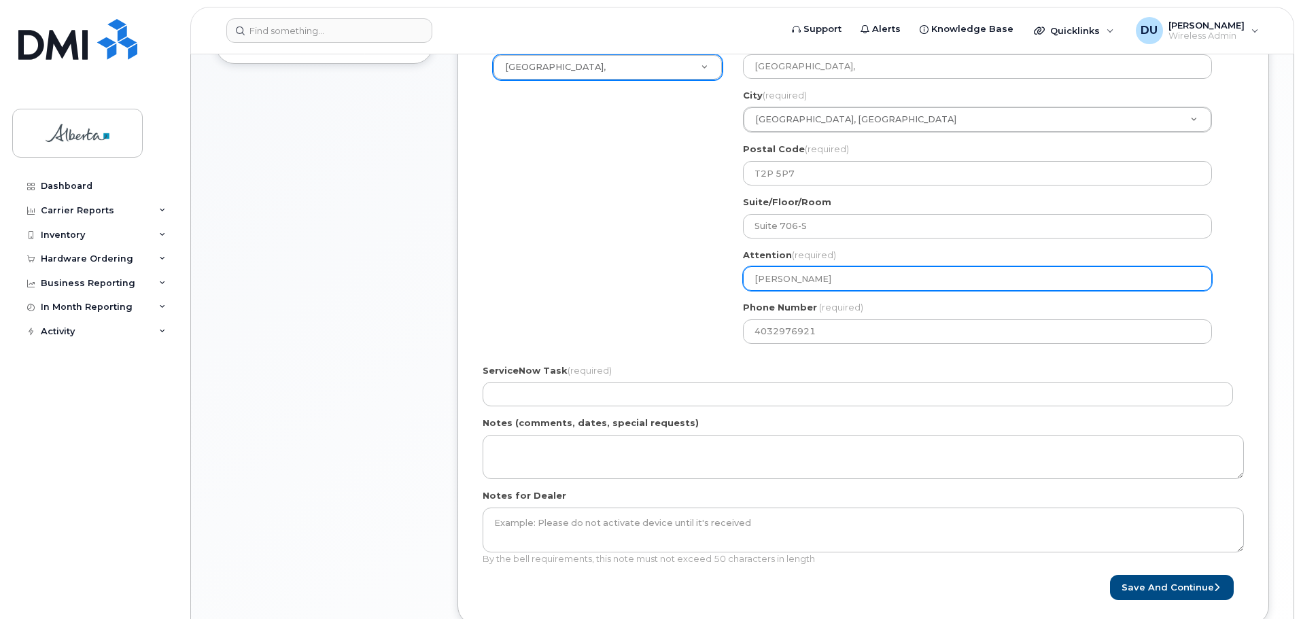
type input "[PERSON_NAME]"
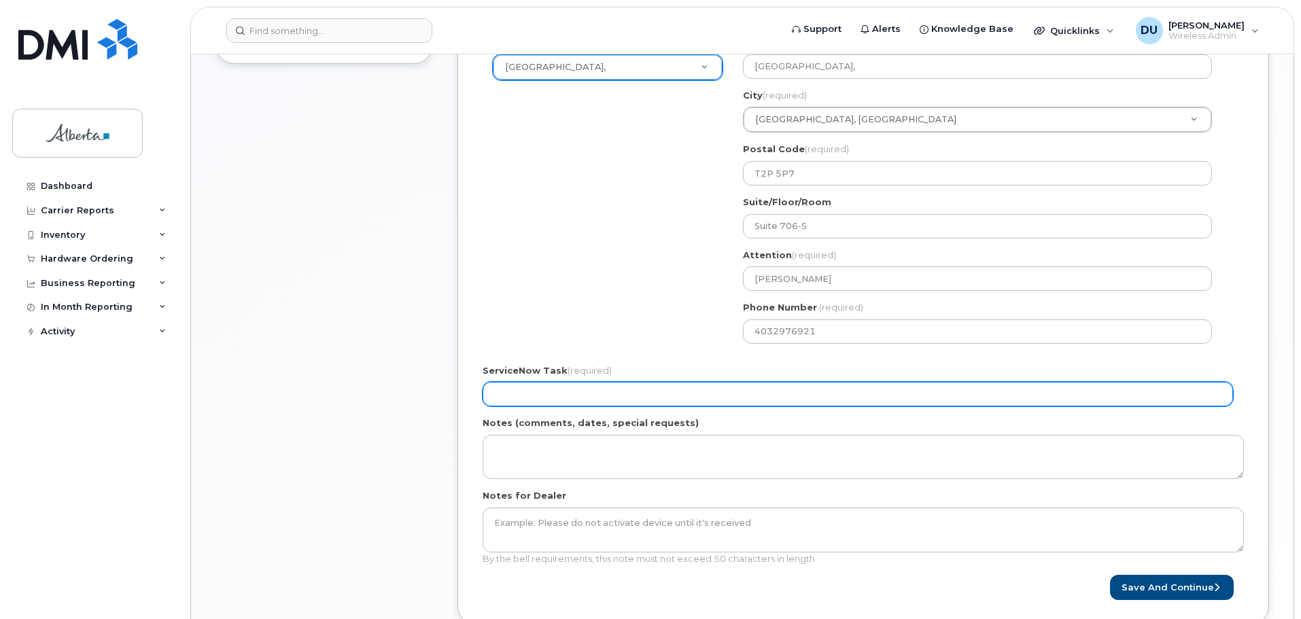
click at [576, 396] on input "ServiceNow Task (required)" at bounding box center [858, 394] width 750 height 24
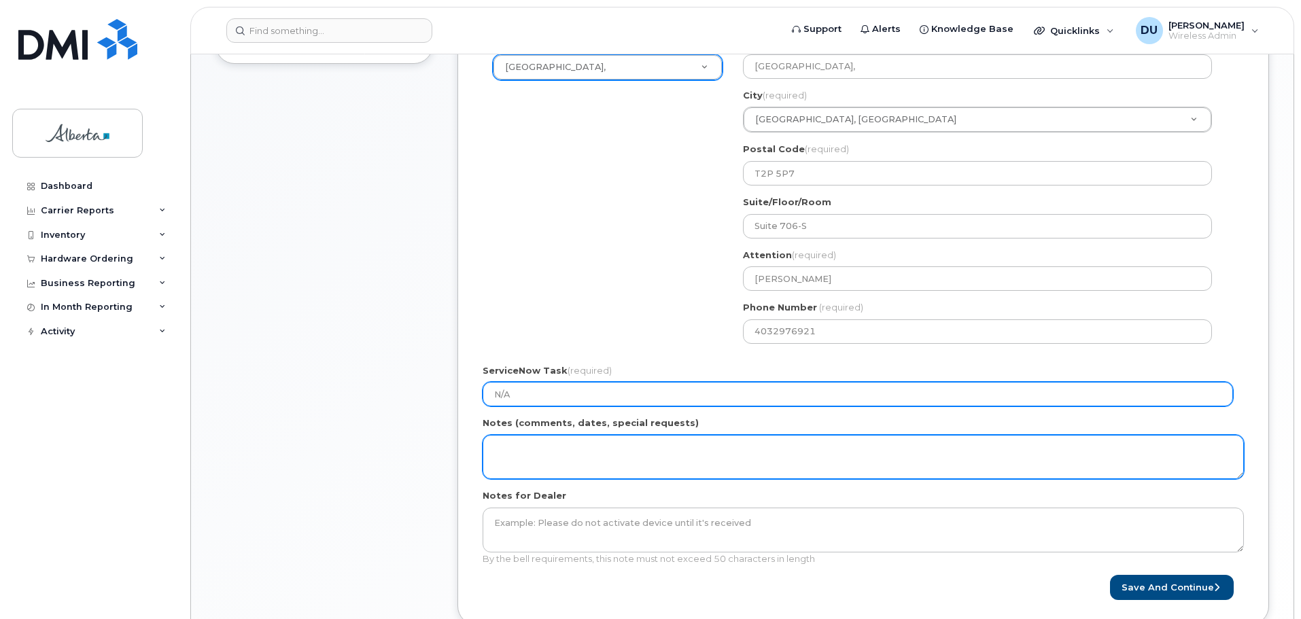
type input "N/A"
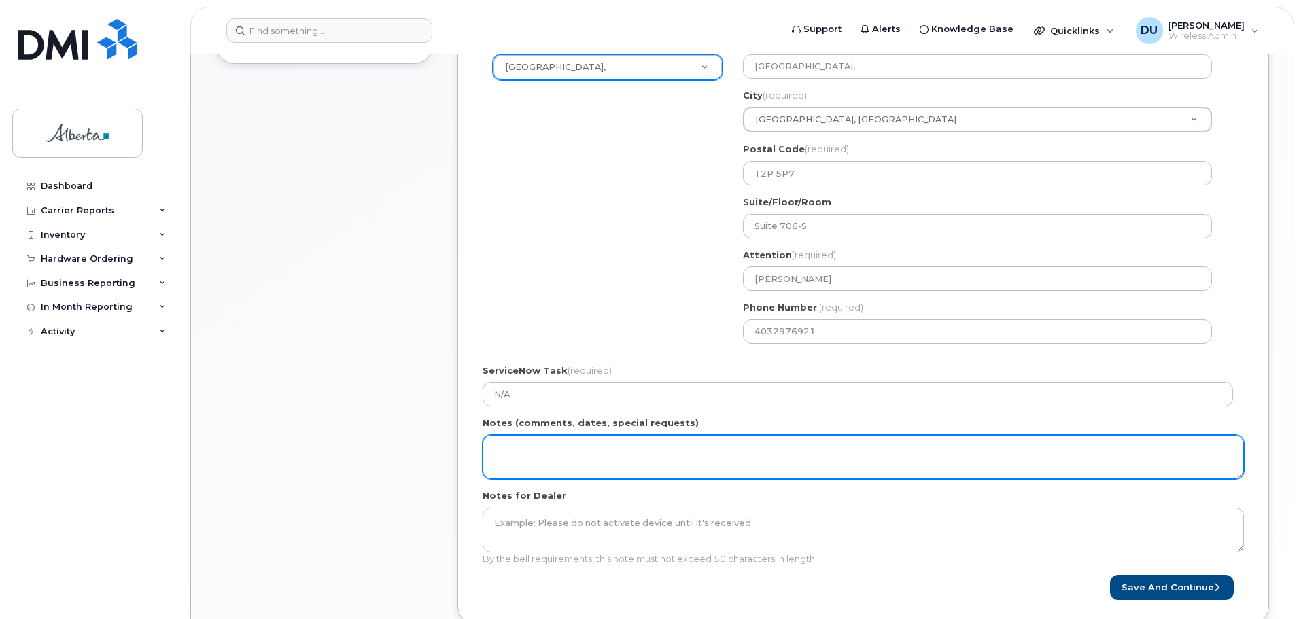
click at [511, 446] on textarea "Notes (comments, dates, special requests)" at bounding box center [863, 457] width 761 height 45
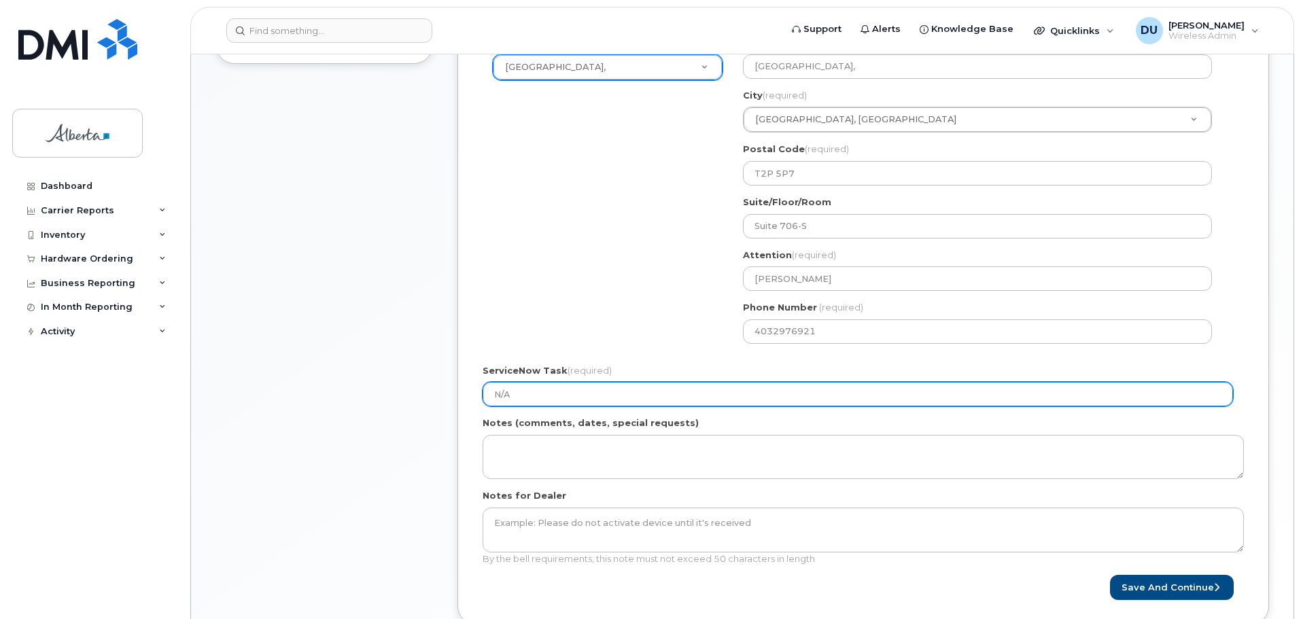
click at [553, 390] on input "N/A" at bounding box center [858, 394] width 750 height 24
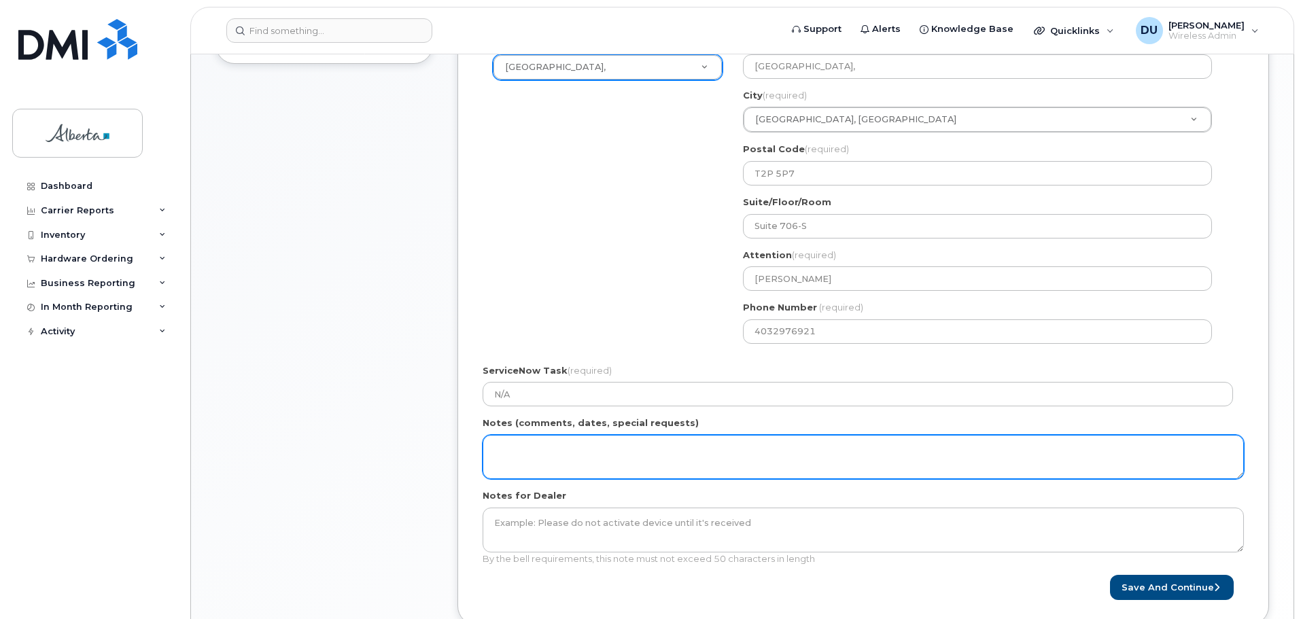
click at [500, 455] on textarea "Notes (comments, dates, special requests)" at bounding box center [863, 457] width 761 height 45
click at [516, 449] on textarea "Notes (comments, dates, special requests)" at bounding box center [863, 457] width 761 height 45
paste textarea "New phone and number - courts secured"
click at [490, 468] on textarea "New phone and number - courts secured" at bounding box center [863, 457] width 761 height 45
click at [689, 456] on textarea "New phone and number - courts secured" at bounding box center [863, 457] width 761 height 45
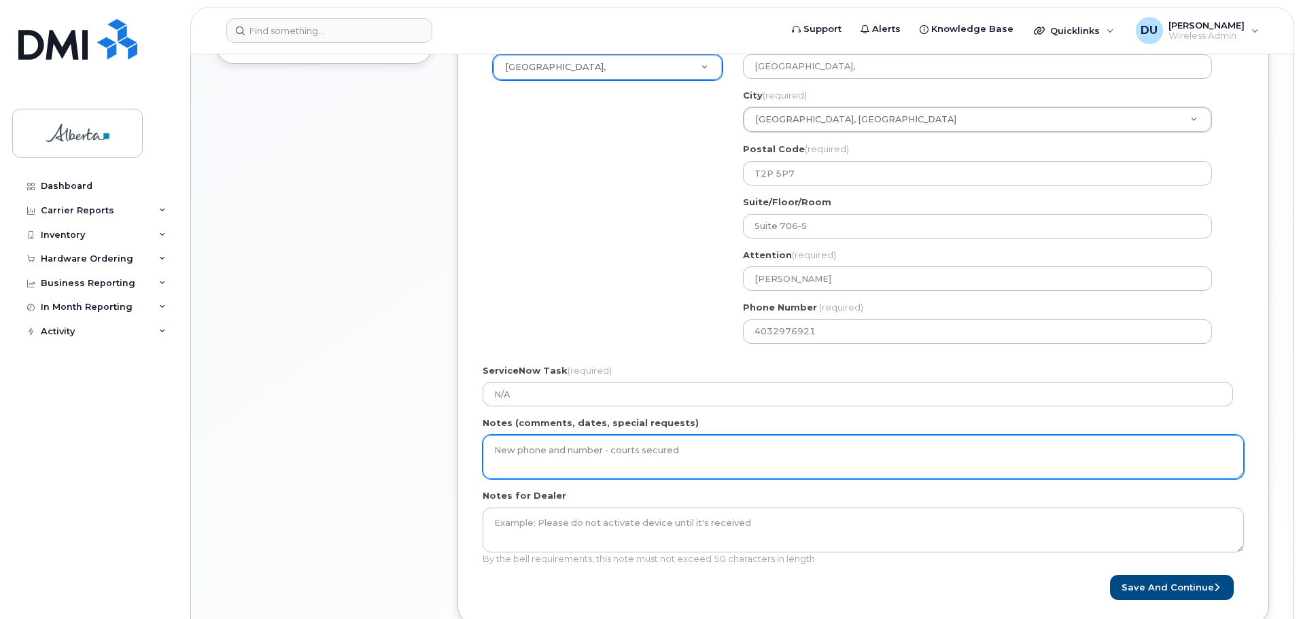
paste textarea "Courts BAN please, ensure no GoA Provisioning, must have physical SIM card"
drag, startPoint x: 705, startPoint y: 462, endPoint x: 859, endPoint y: 464, distance: 153.6
click at [859, 464] on textarea "New phone and number - courts secured Courts BAN please, ensure no GoA Provisio…" at bounding box center [863, 457] width 761 height 45
drag, startPoint x: 784, startPoint y: 467, endPoint x: 875, endPoint y: 471, distance: 91.2
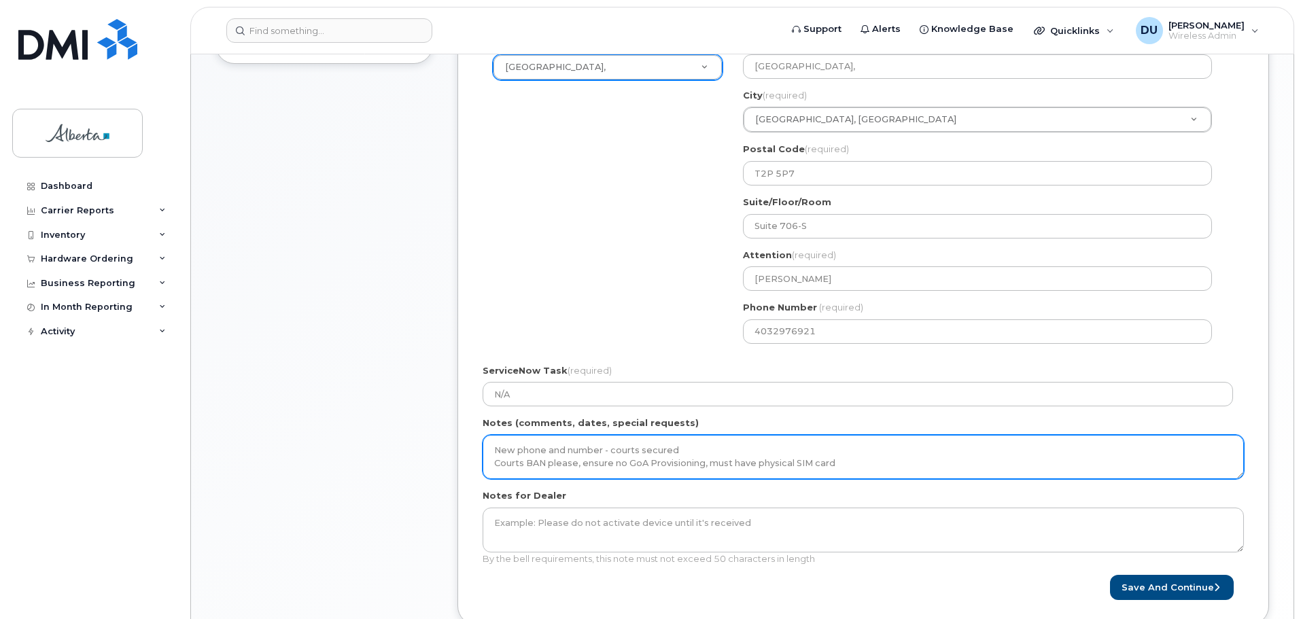
click at [875, 471] on textarea "New phone and number - courts secured Courts BAN please, ensure no GoA Provisio…" at bounding box center [863, 457] width 761 height 45
type textarea "New phone and number - courts secured Courts BAN please, ensure no GoA Provisio…"
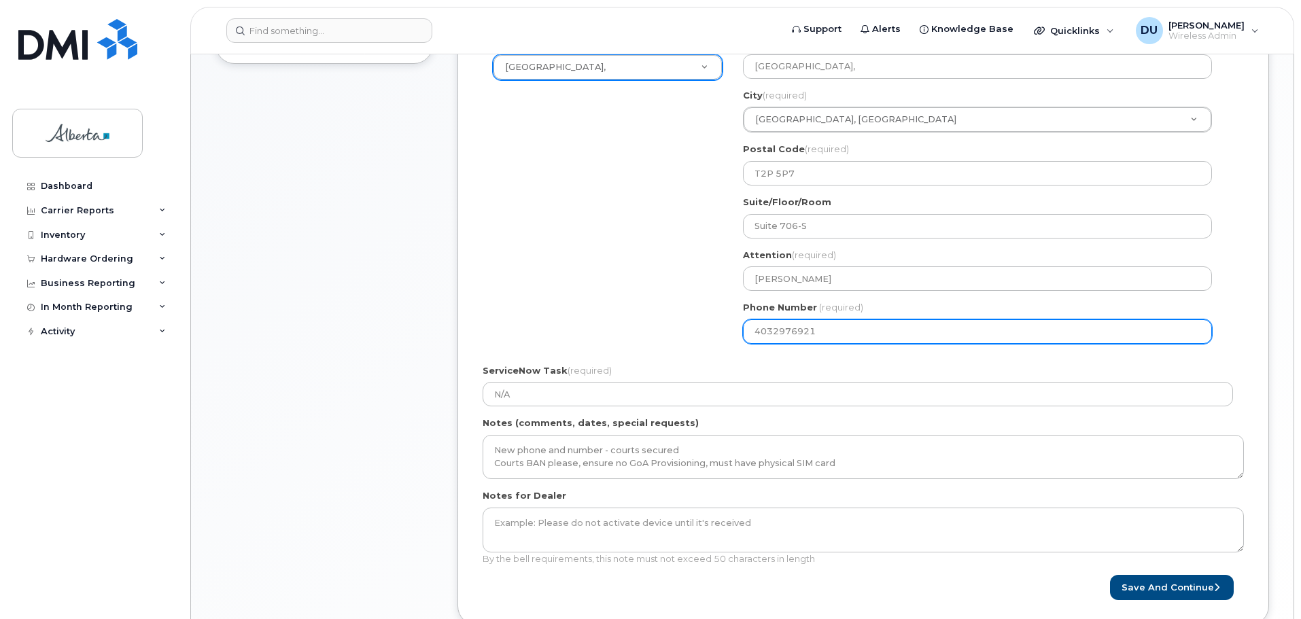
click at [838, 329] on input "4032976921" at bounding box center [977, 331] width 469 height 24
select select
type input "403355"
click at [772, 329] on input "Phone Number" at bounding box center [977, 331] width 469 height 24
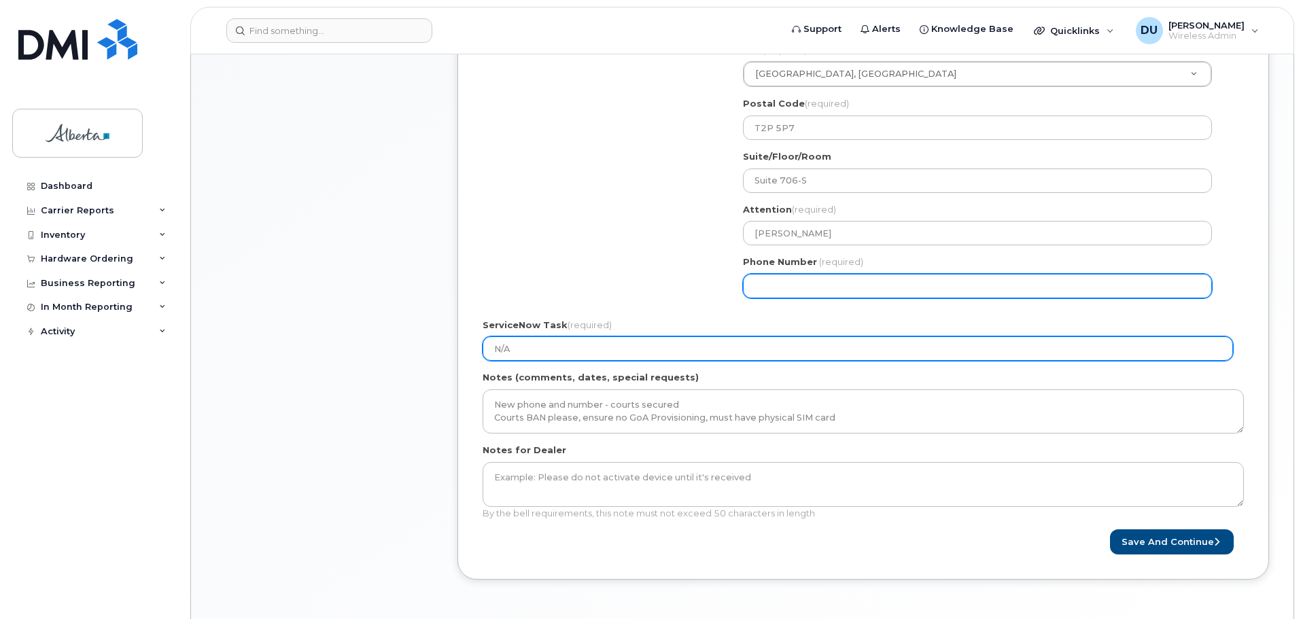
scroll to position [570, 0]
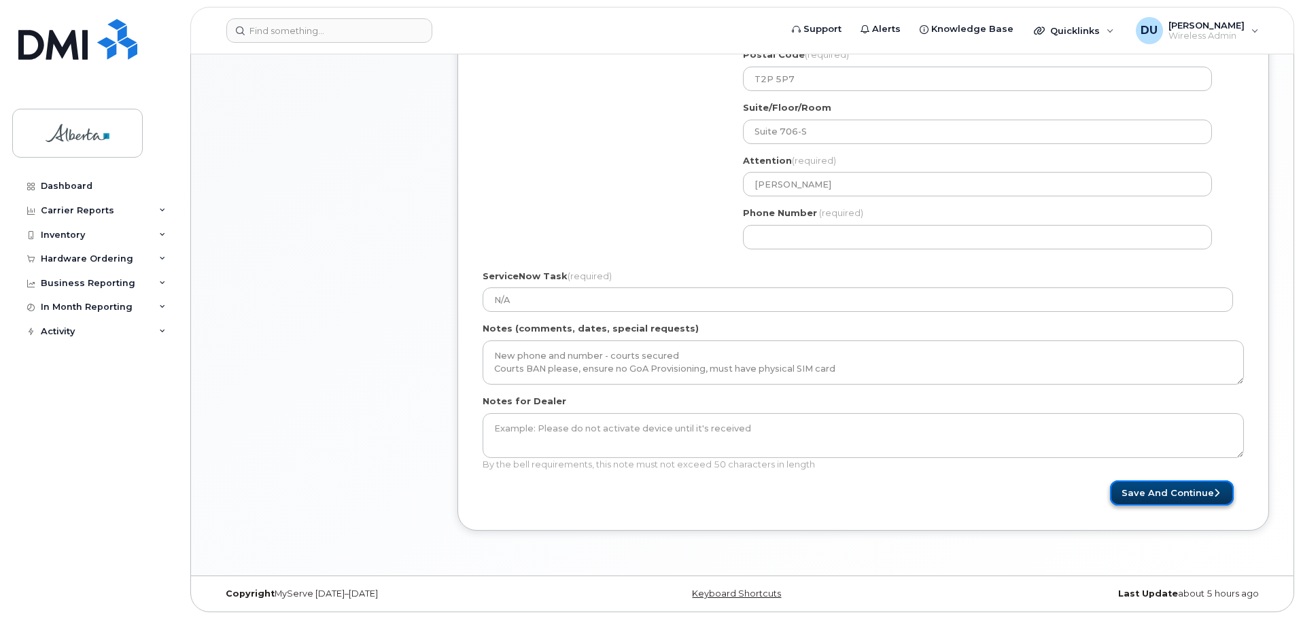
click at [1185, 488] on button "Save and Continue" at bounding box center [1172, 492] width 124 height 25
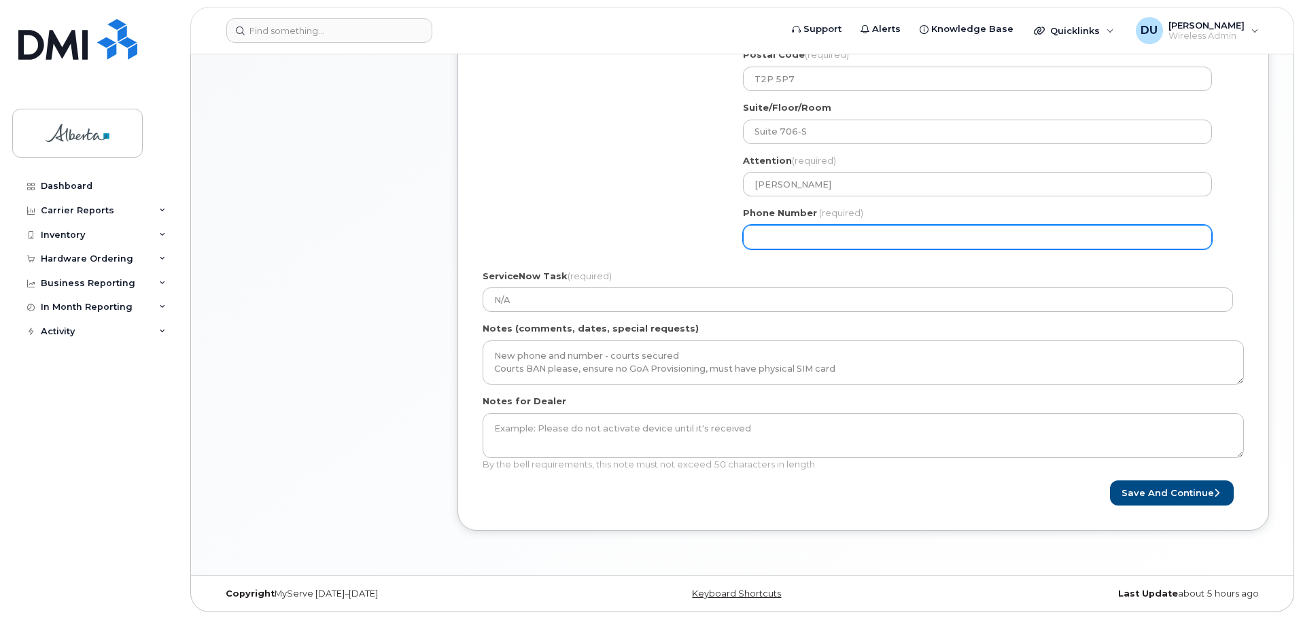
click at [792, 234] on input "Phone Number" at bounding box center [977, 237] width 469 height 24
select select
type input "4033554724"
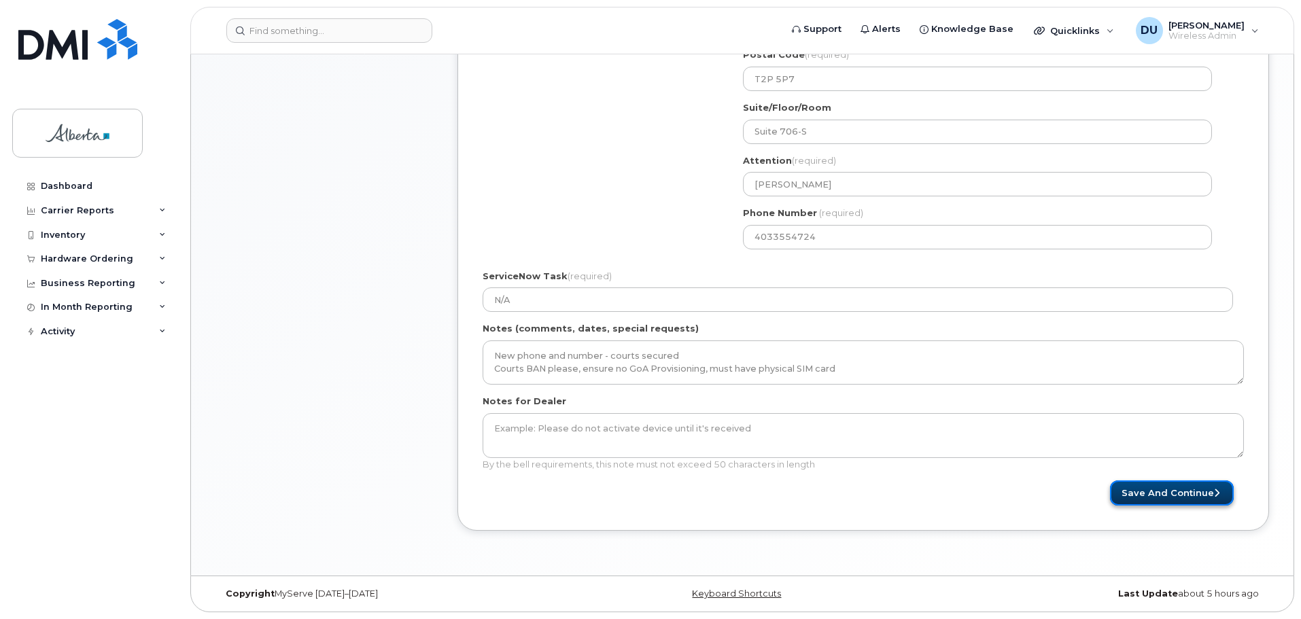
click at [1142, 490] on button "Save and Continue" at bounding box center [1172, 492] width 124 height 25
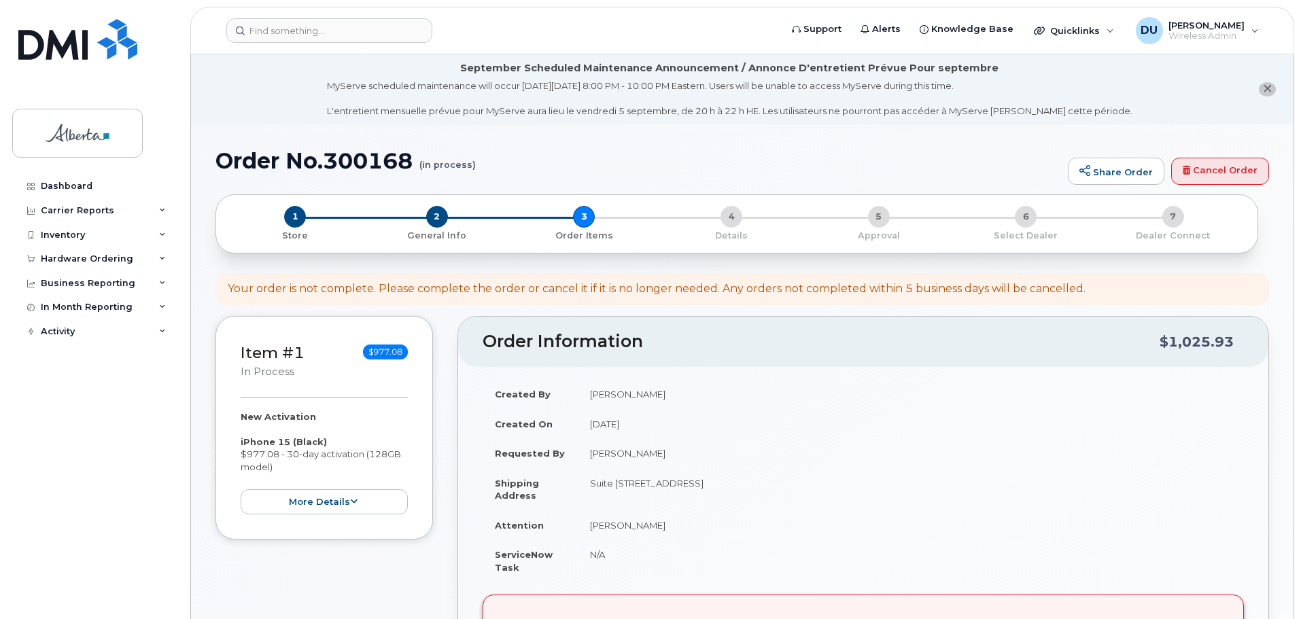
scroll to position [340, 0]
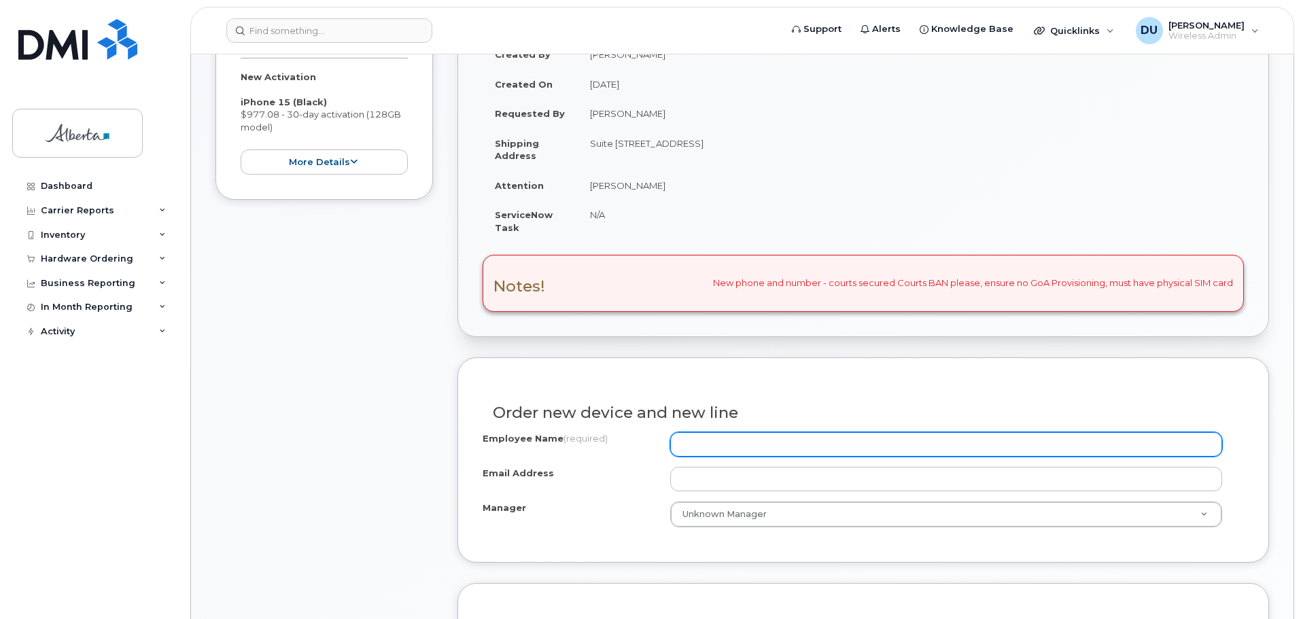
click at [748, 446] on input "Employee Name (required)" at bounding box center [946, 444] width 552 height 24
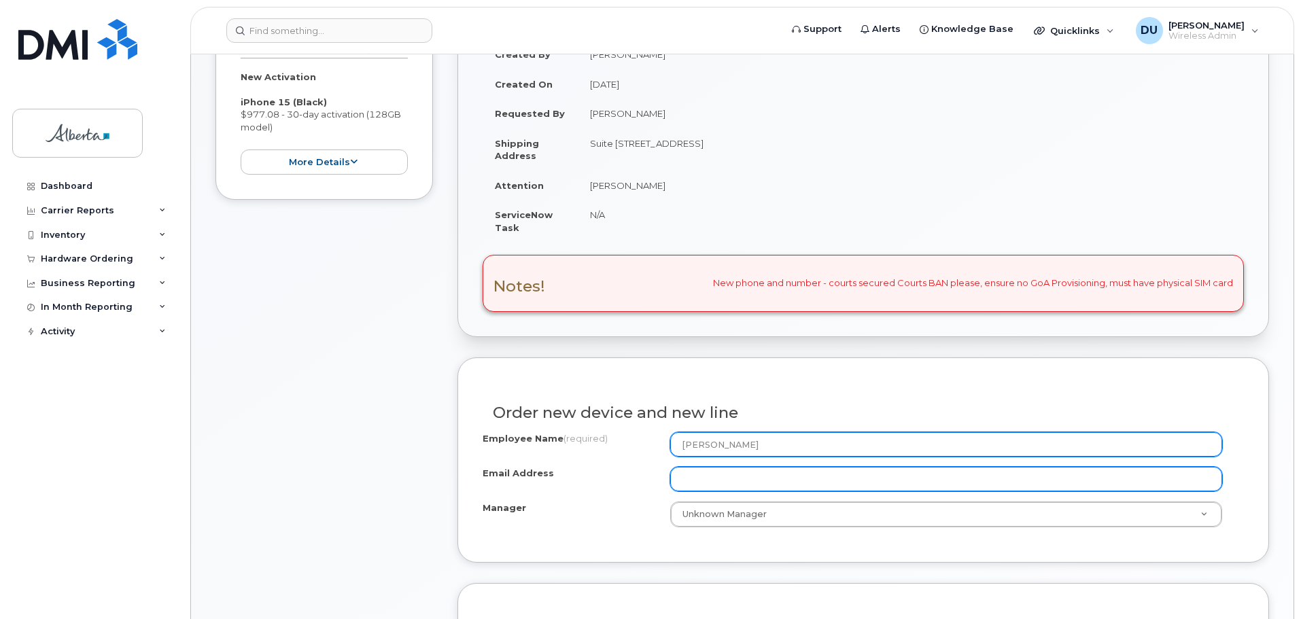
type input "[PERSON_NAME]"
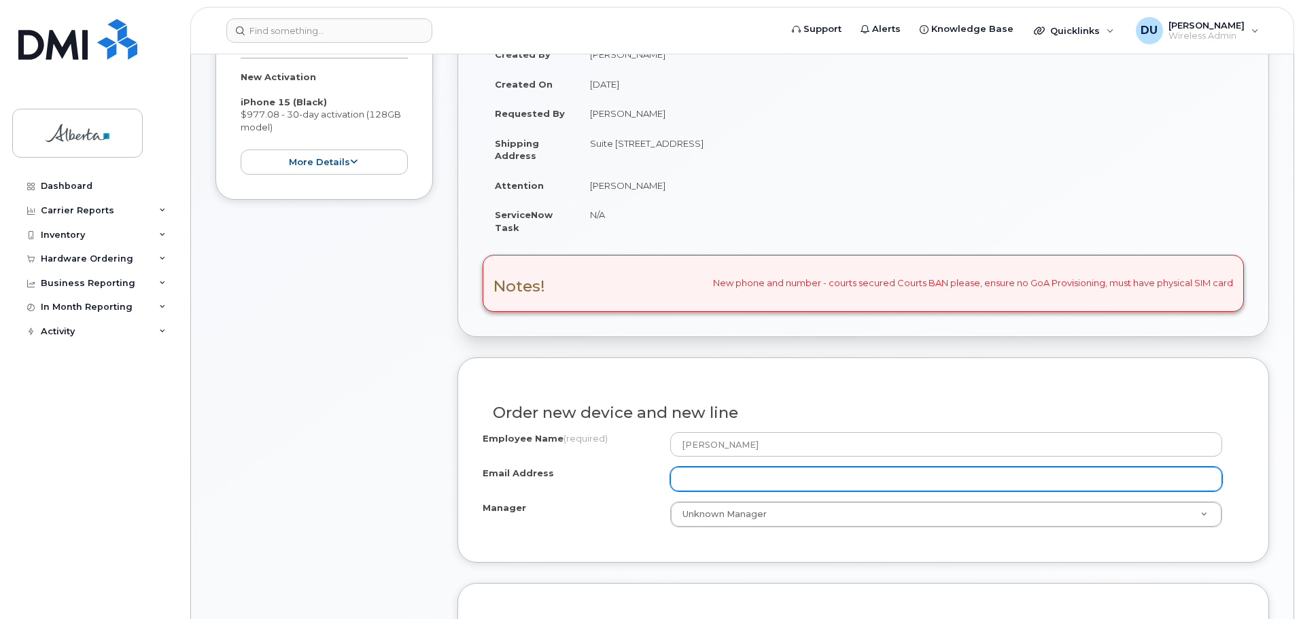
click at [695, 479] on input "Email Address" at bounding box center [946, 479] width 552 height 24
click at [694, 482] on input "Email Address" at bounding box center [946, 479] width 552 height 24
paste input "[PERSON_NAME][EMAIL_ADDRESS][PERSON_NAME][DOMAIN_NAME]"
type input "[PERSON_NAME][EMAIL_ADDRESS][PERSON_NAME][DOMAIN_NAME]"
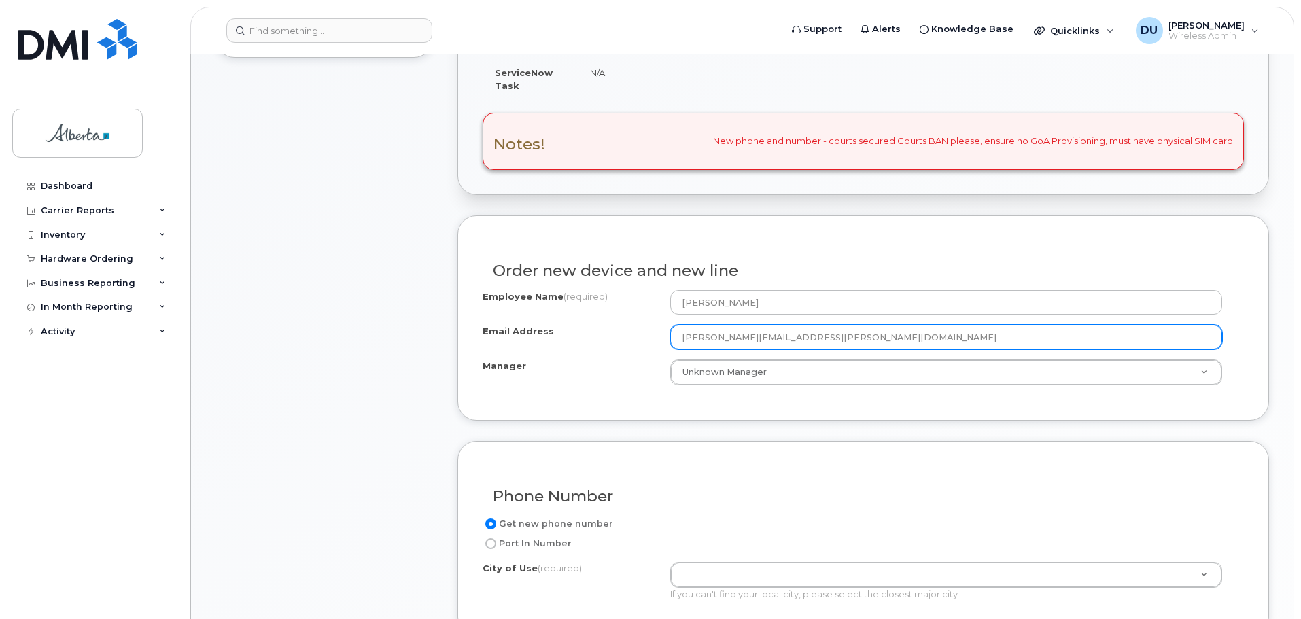
scroll to position [680, 0]
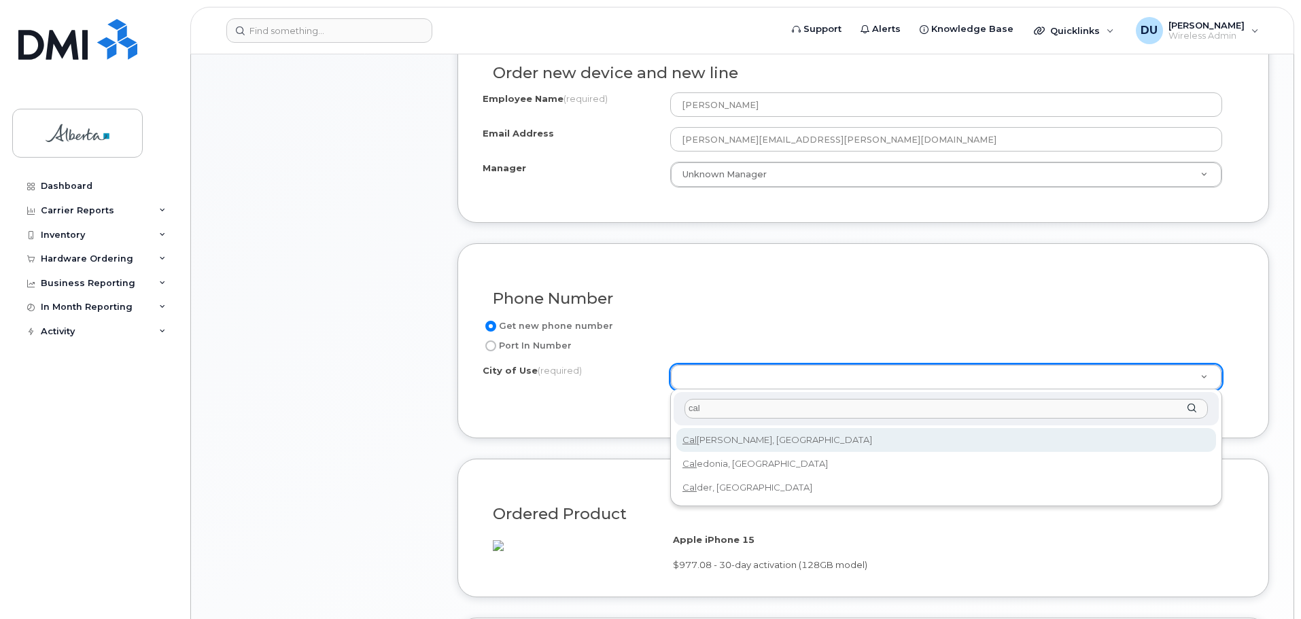
type input "cal"
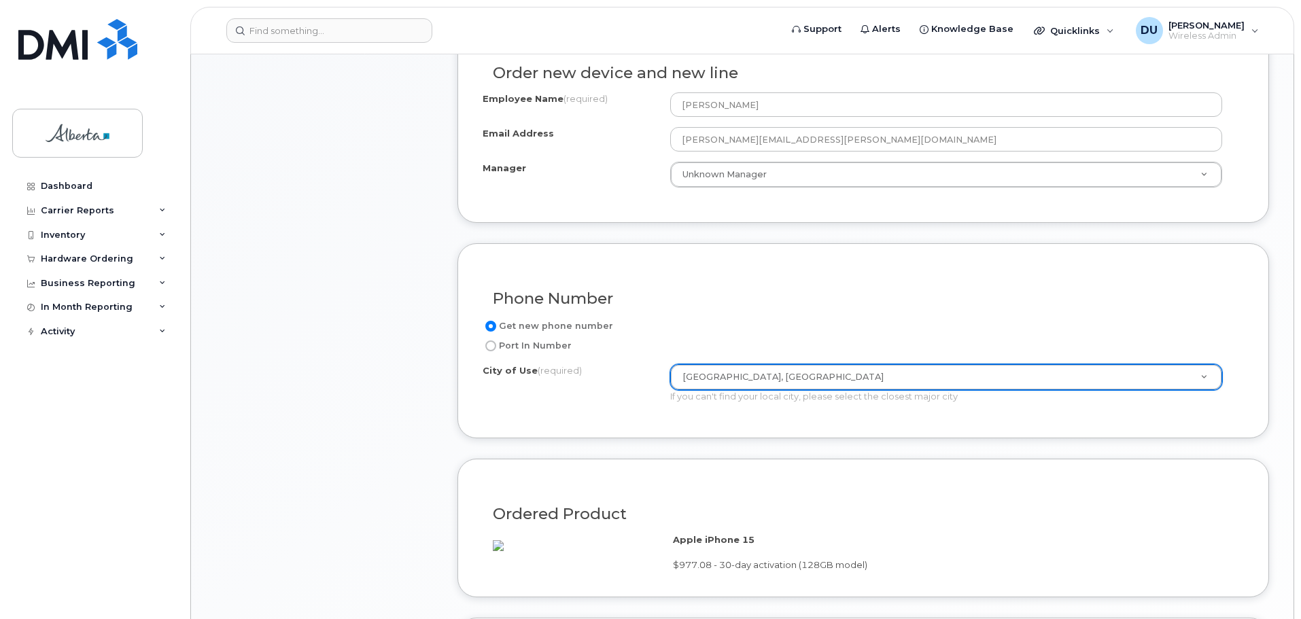
type input "88"
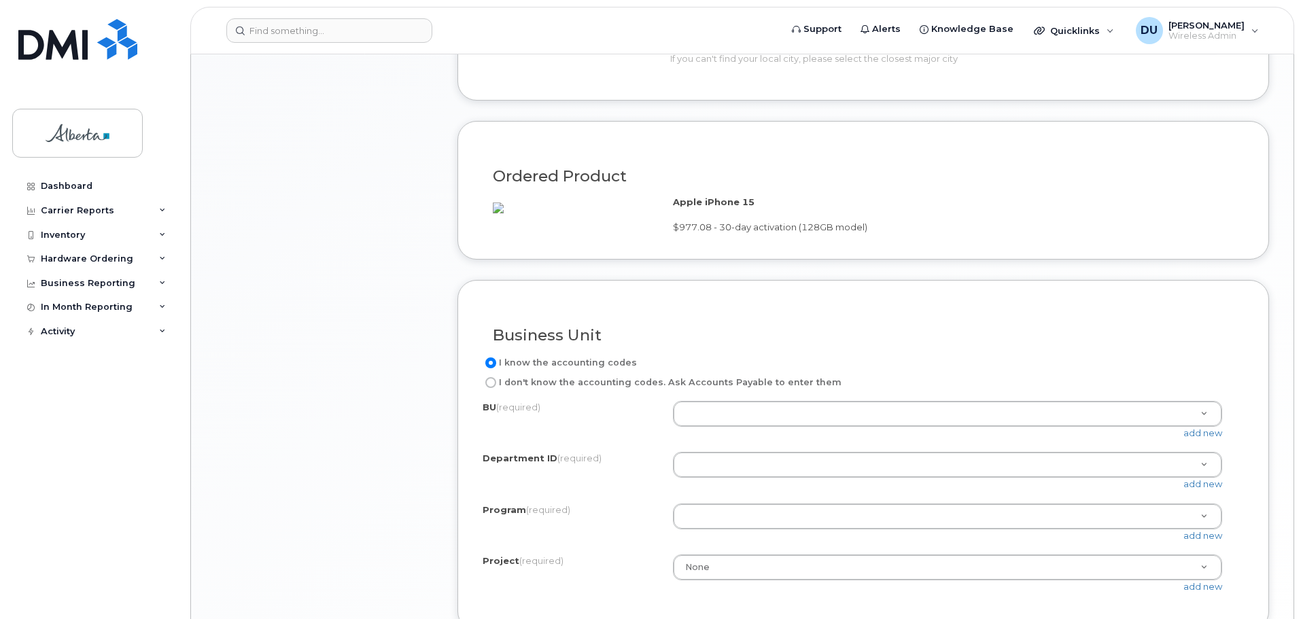
scroll to position [1019, 0]
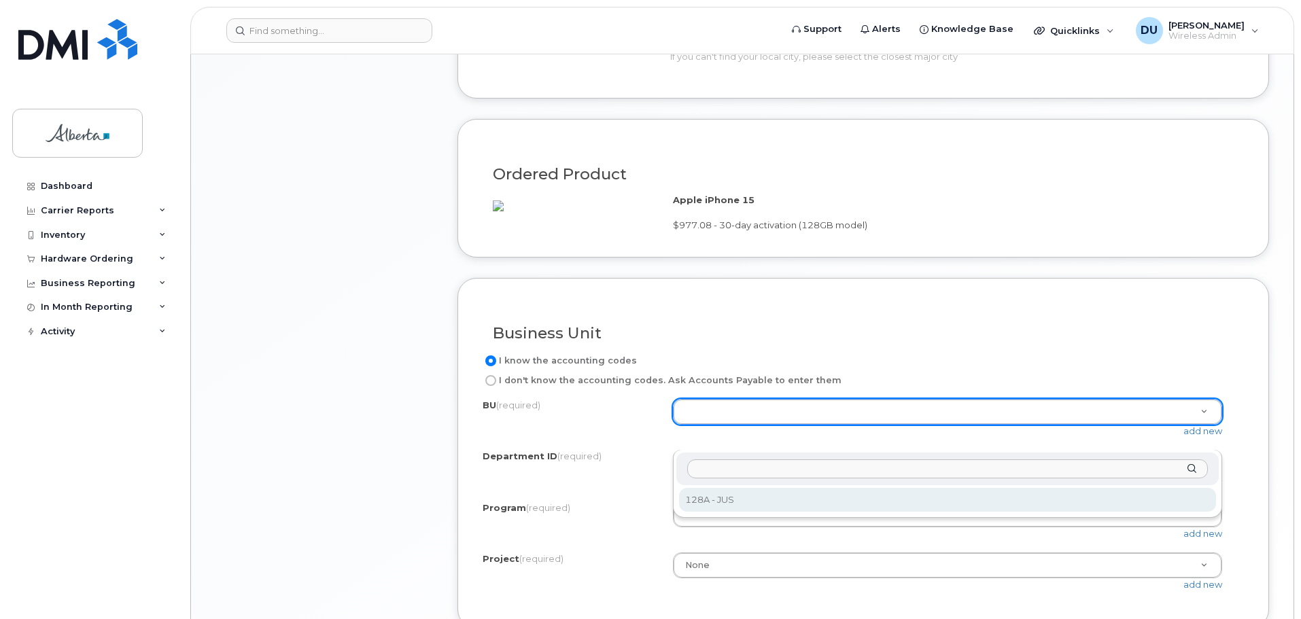
select select "128A"
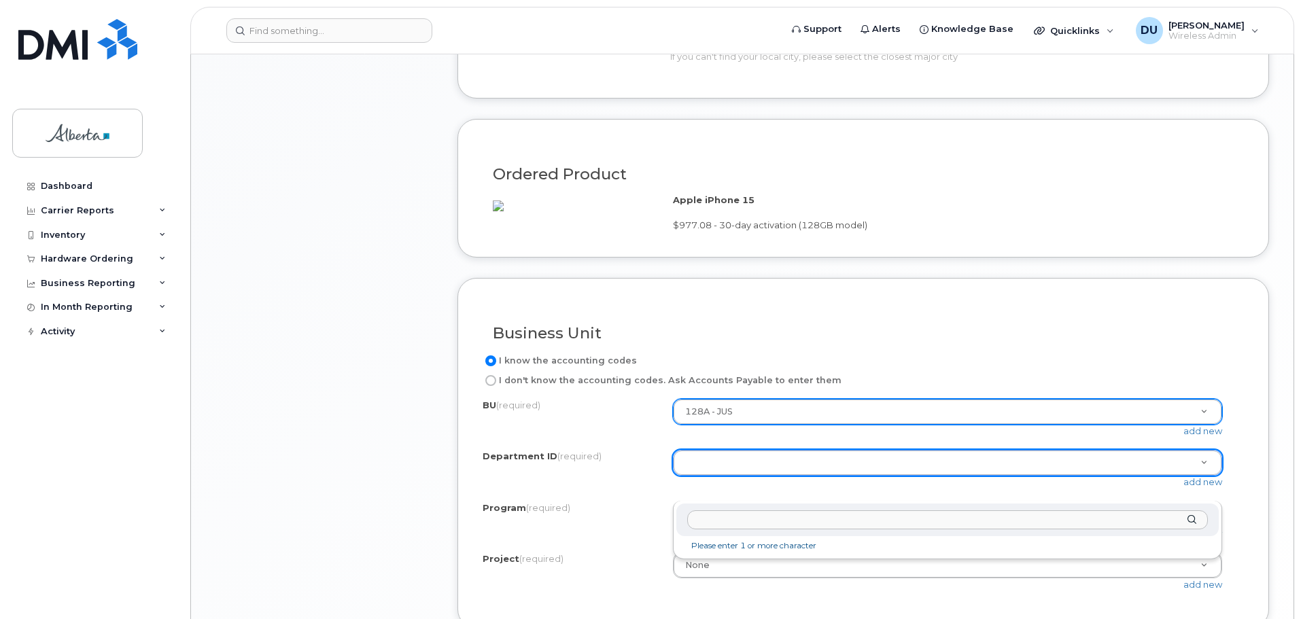
click at [731, 527] on input "text" at bounding box center [947, 520] width 521 height 20
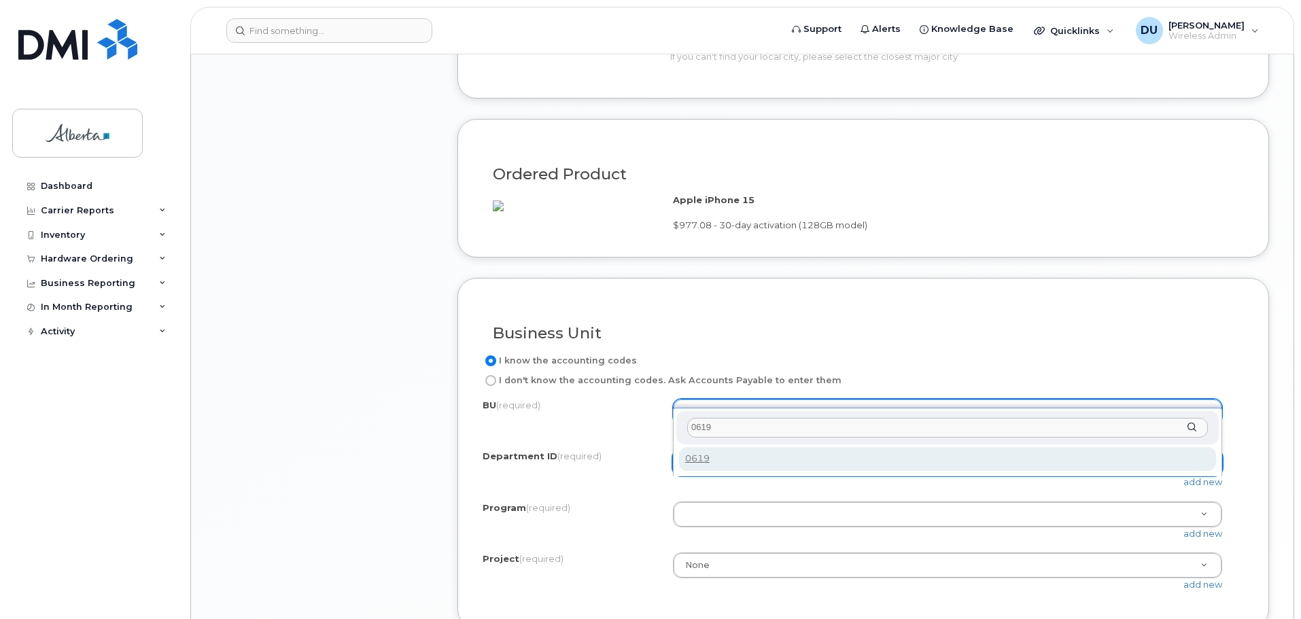
type input "0619"
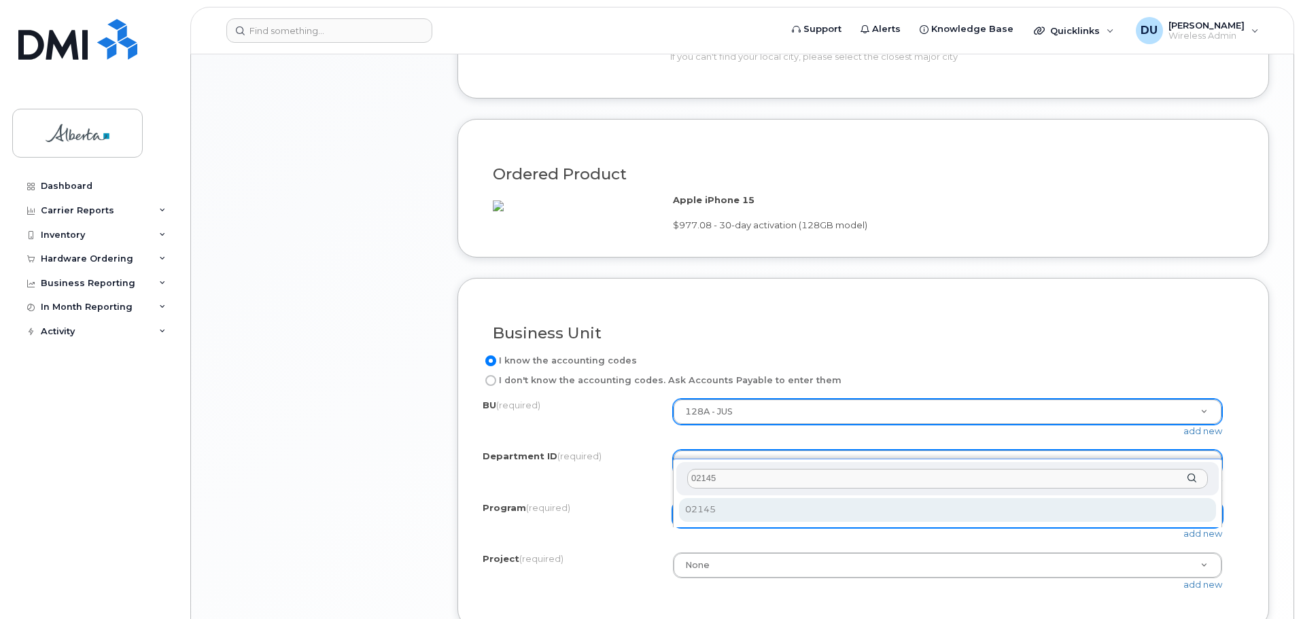
type input "02145"
select select "02145"
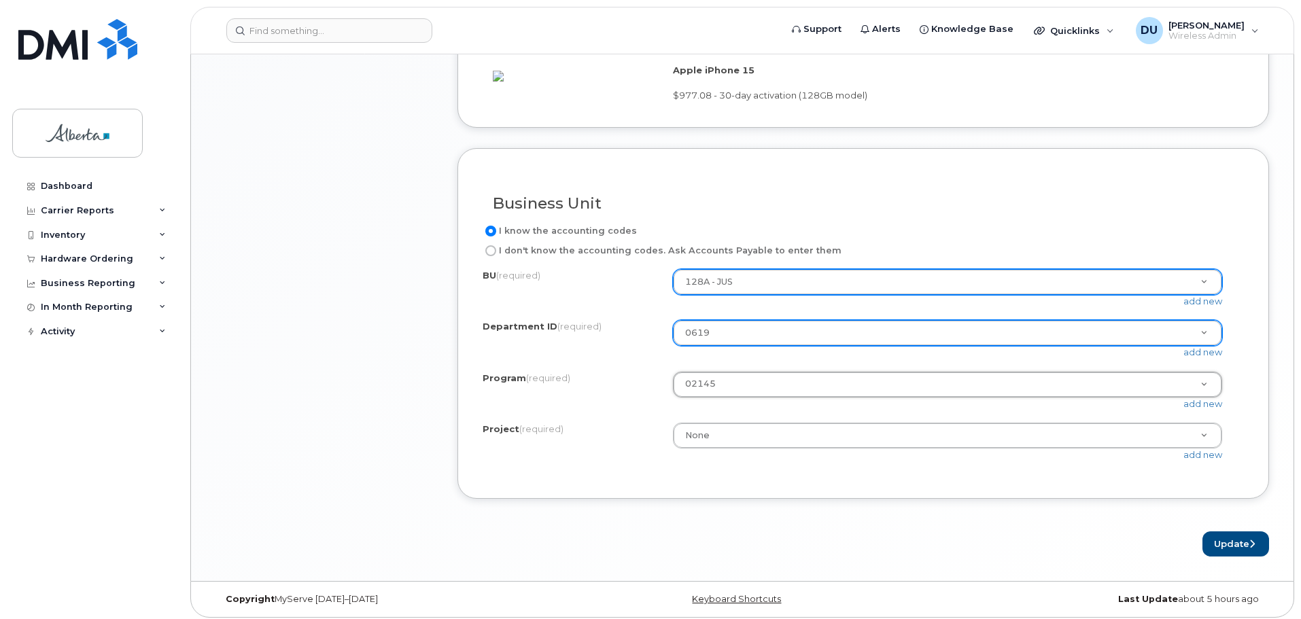
scroll to position [1155, 0]
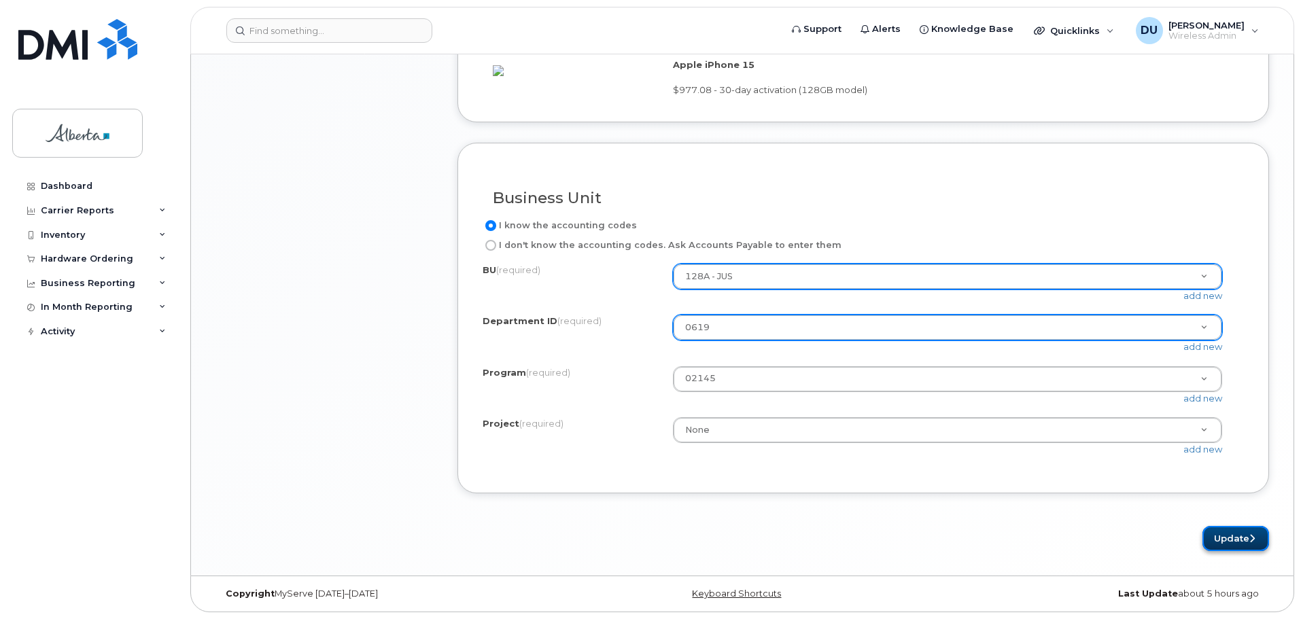
click at [1223, 551] on button "Update" at bounding box center [1235, 538] width 67 height 25
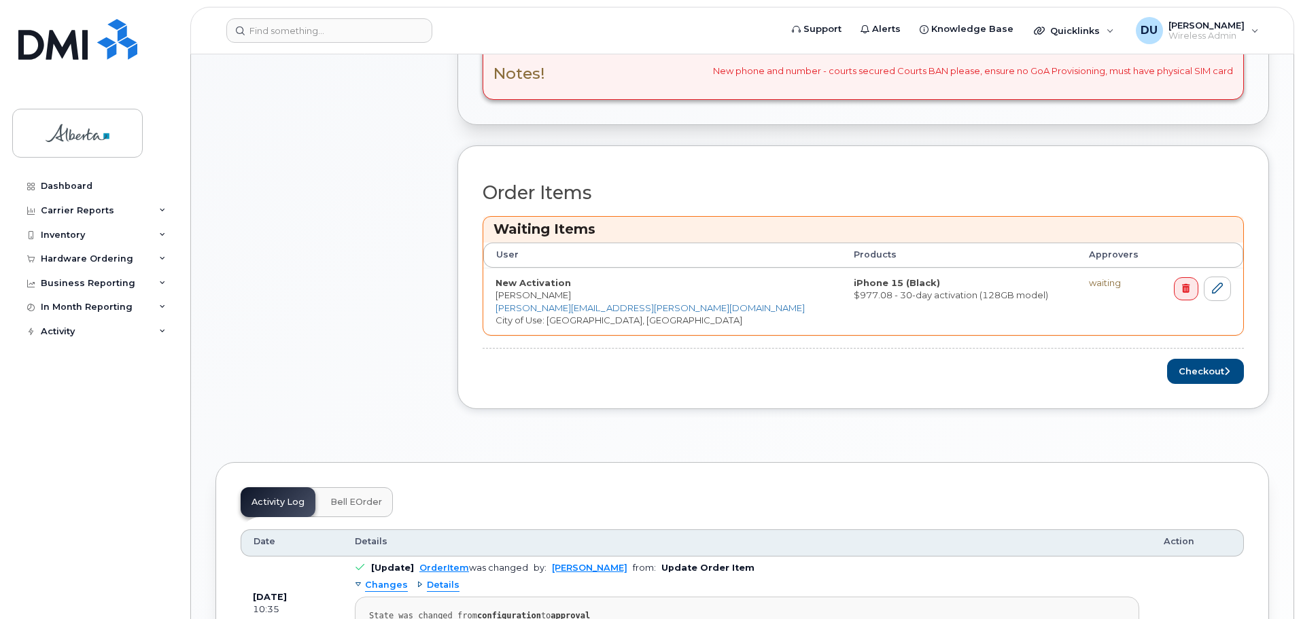
scroll to position [612, 0]
click at [1190, 370] on button "Checkout" at bounding box center [1205, 369] width 77 height 25
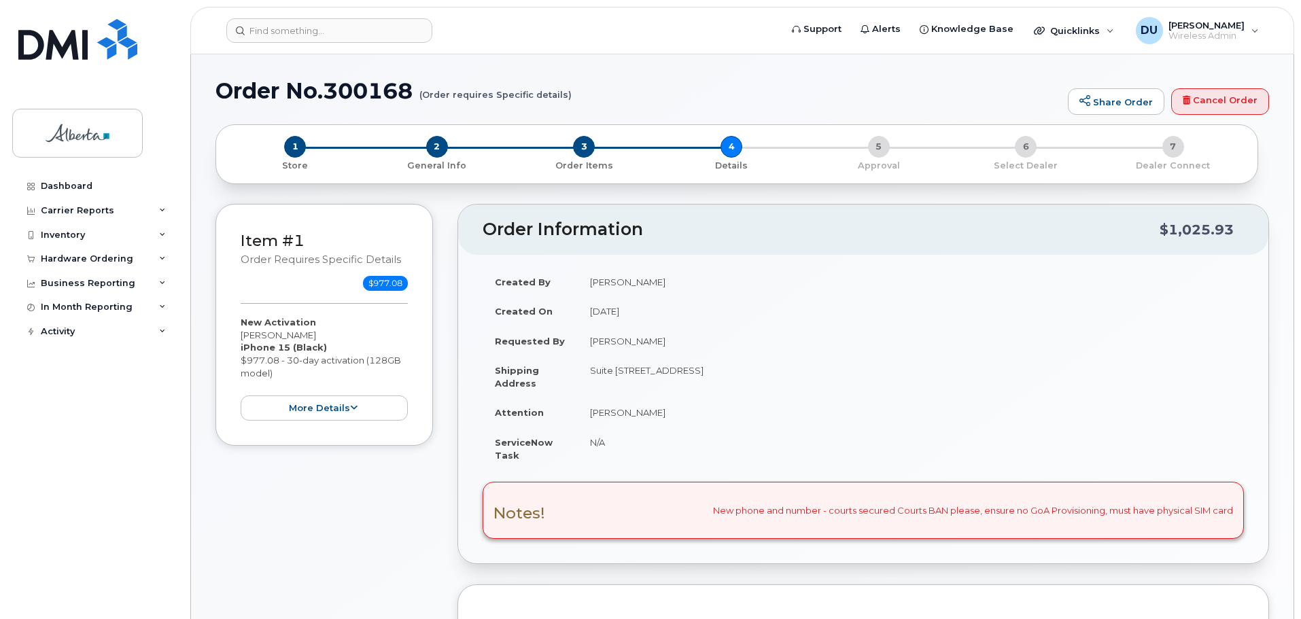
select select
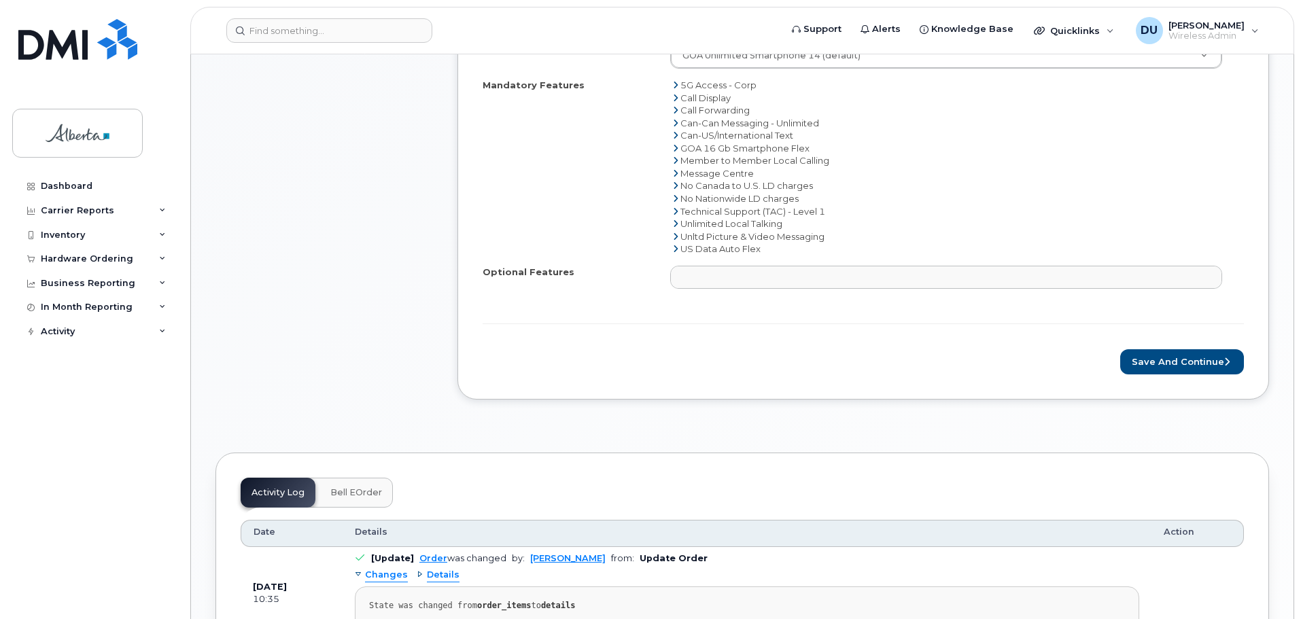
scroll to position [816, 0]
click at [1180, 362] on button "Save and Continue" at bounding box center [1182, 361] width 124 height 25
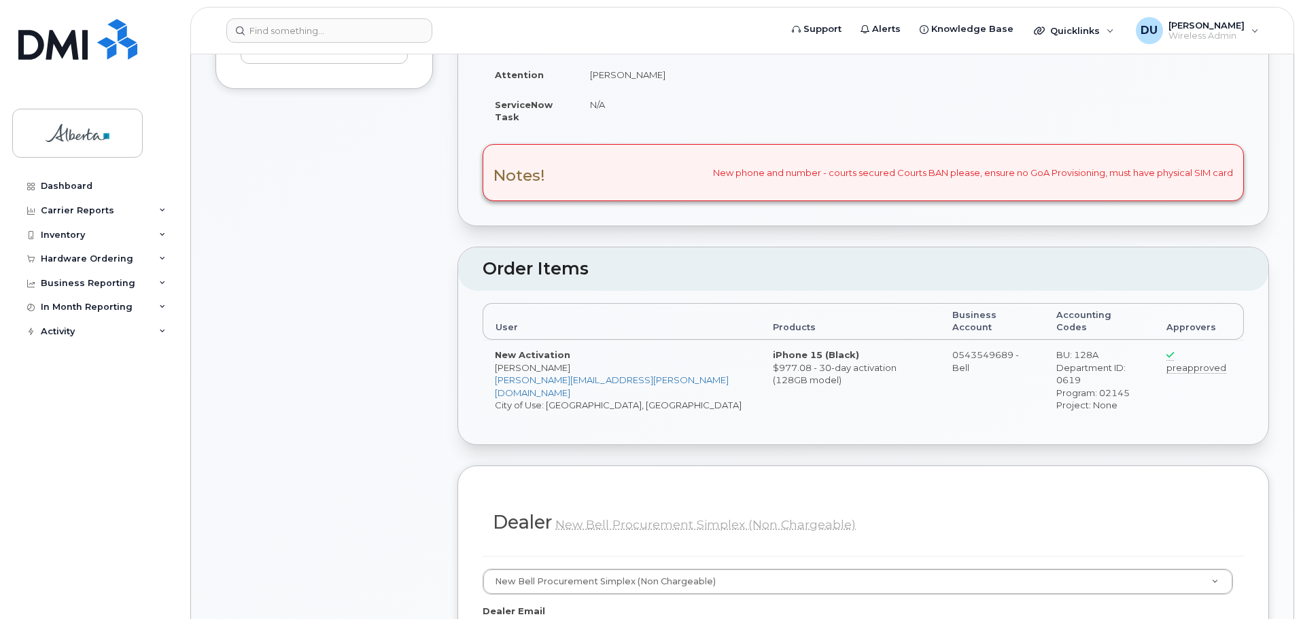
scroll to position [748, 0]
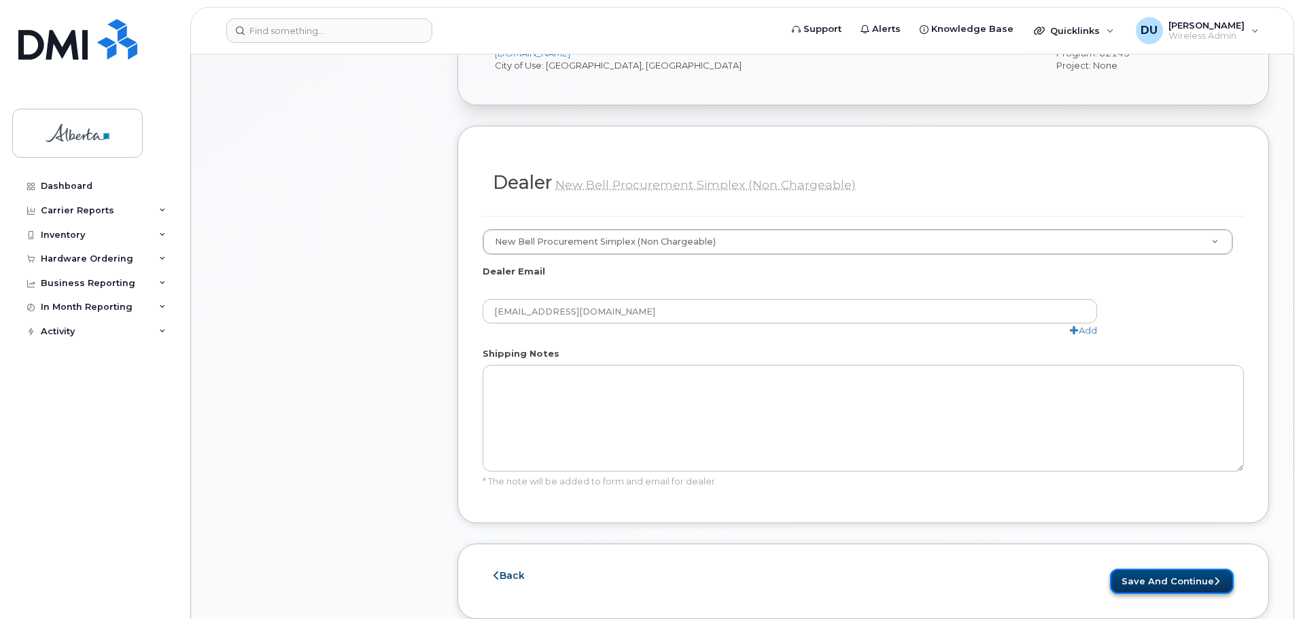
click at [1164, 569] on button "Save and Continue" at bounding box center [1172, 581] width 124 height 25
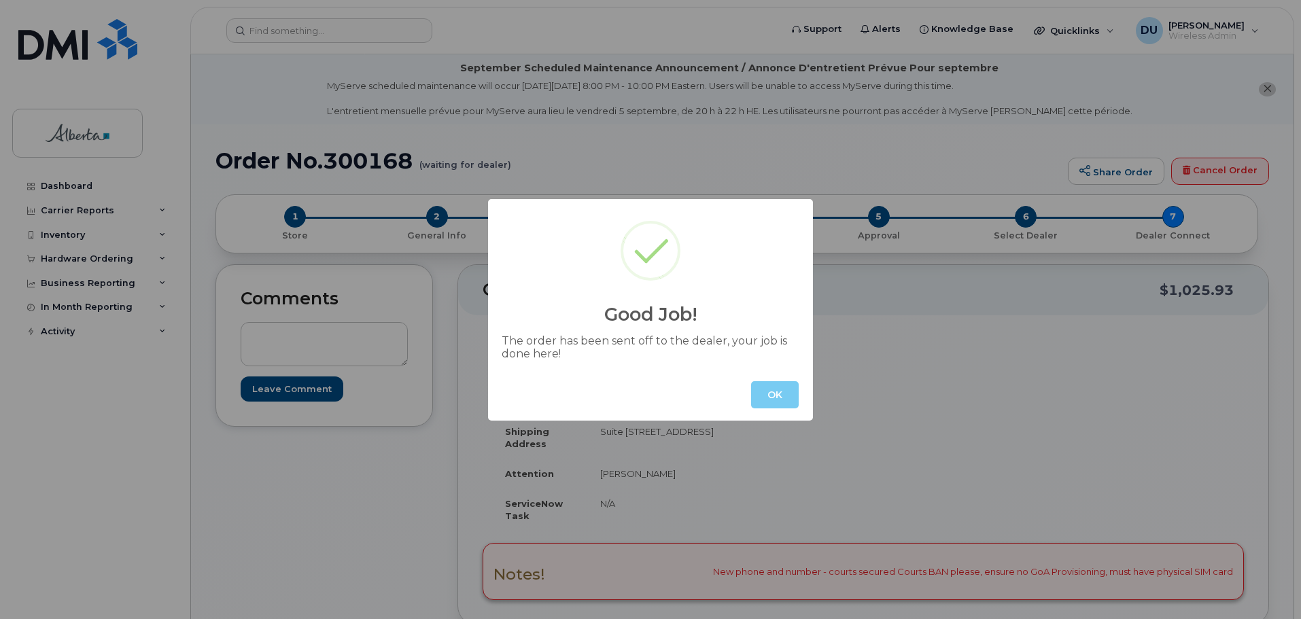
click at [778, 401] on button "OK" at bounding box center [775, 394] width 48 height 27
